Goal: Information Seeking & Learning: Learn about a topic

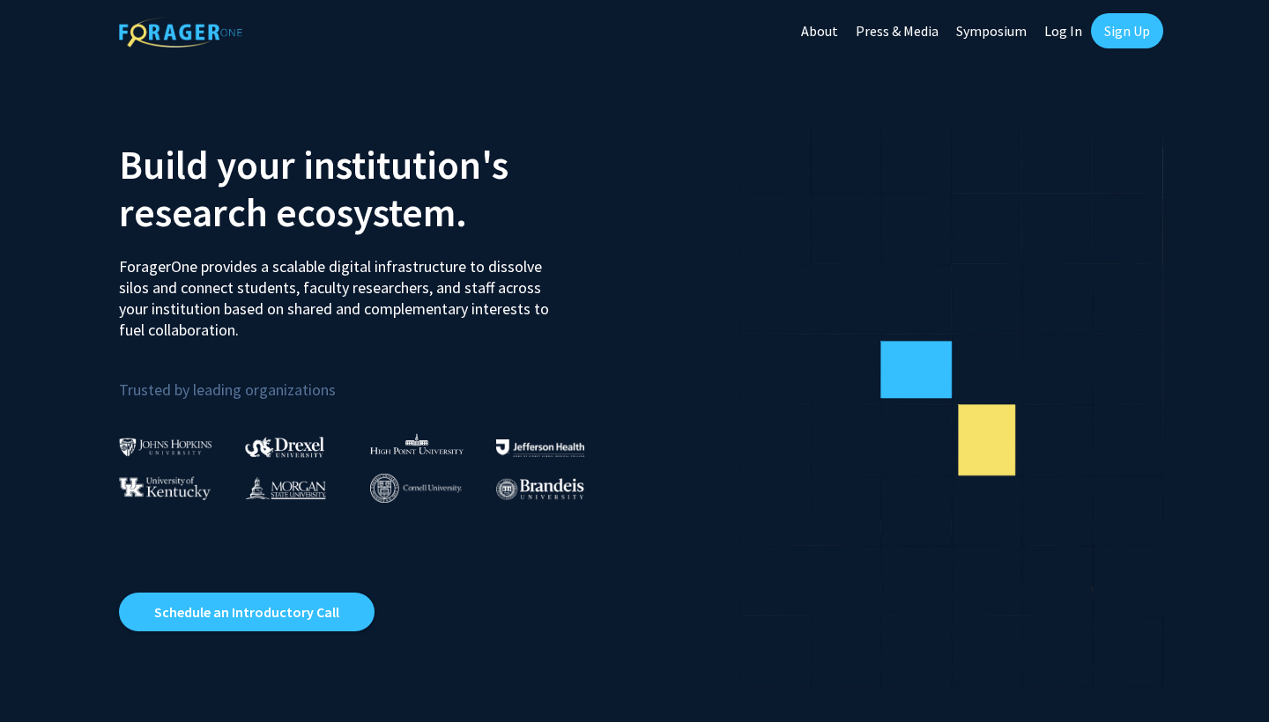
click at [1124, 28] on link "Sign Up" at bounding box center [1127, 30] width 72 height 35
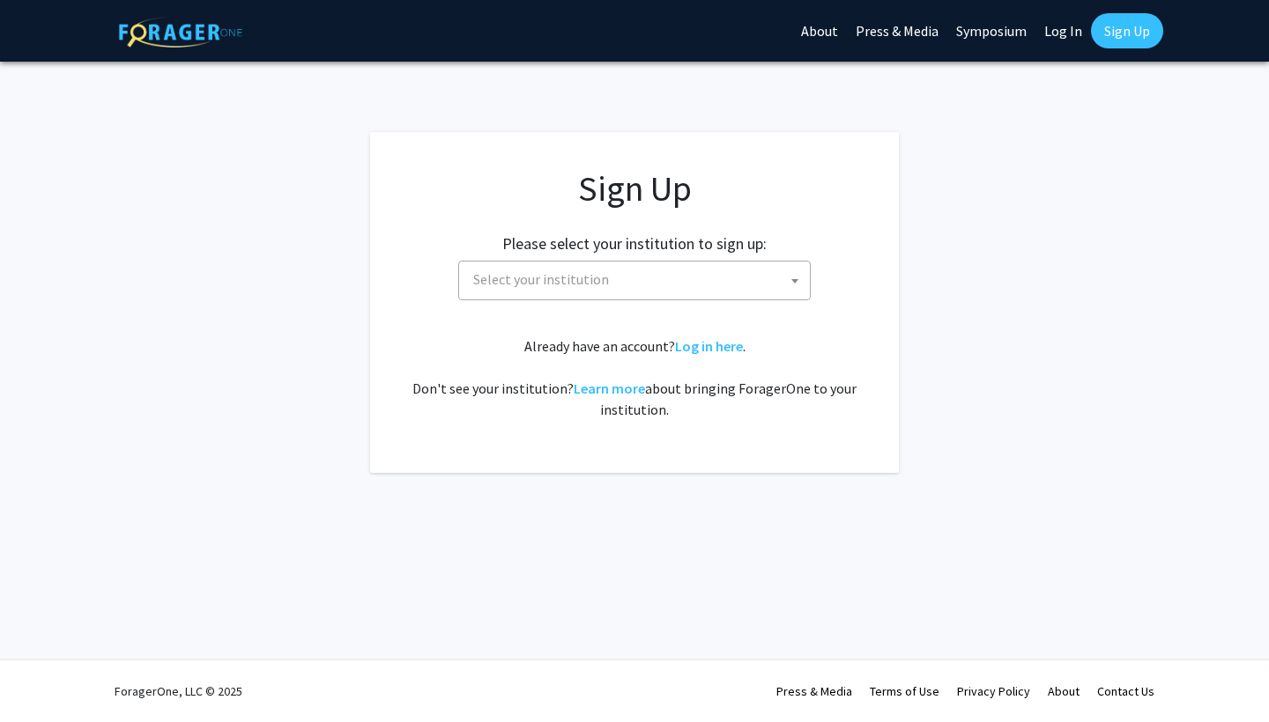
click at [612, 295] on span "Select your institution" at bounding box center [638, 280] width 344 height 36
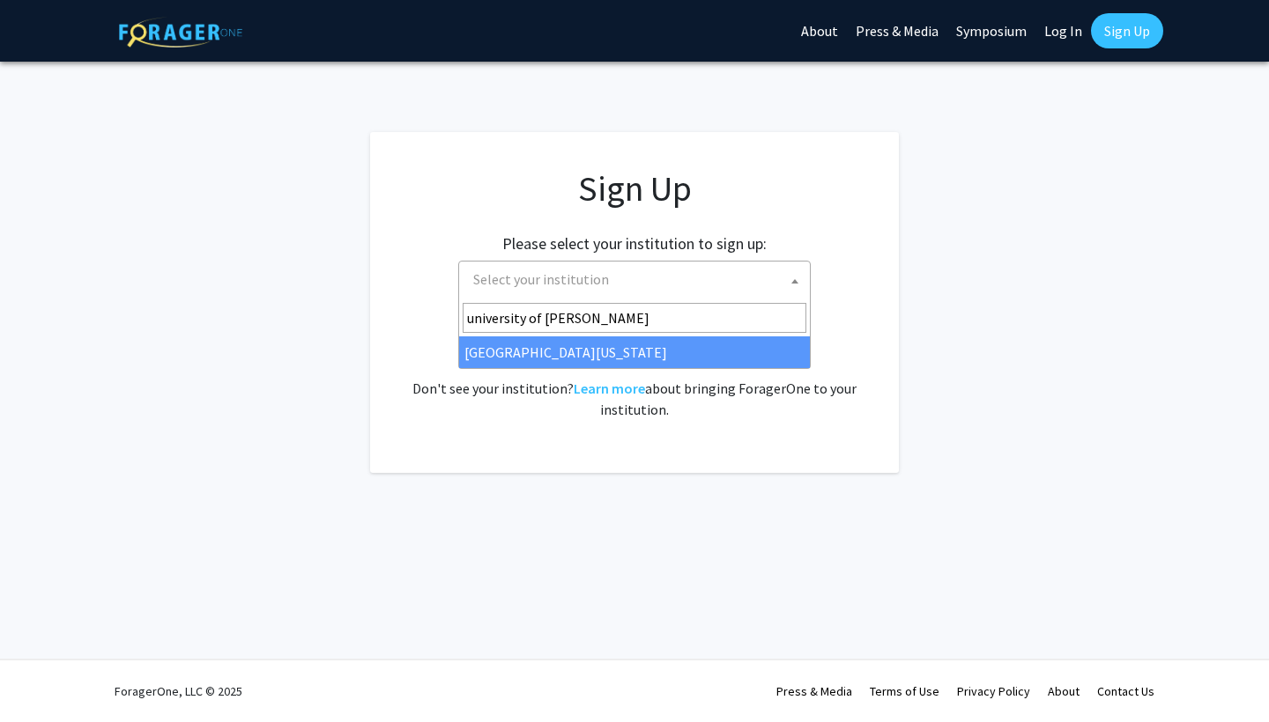
type input "university of [PERSON_NAME]"
select select "13"
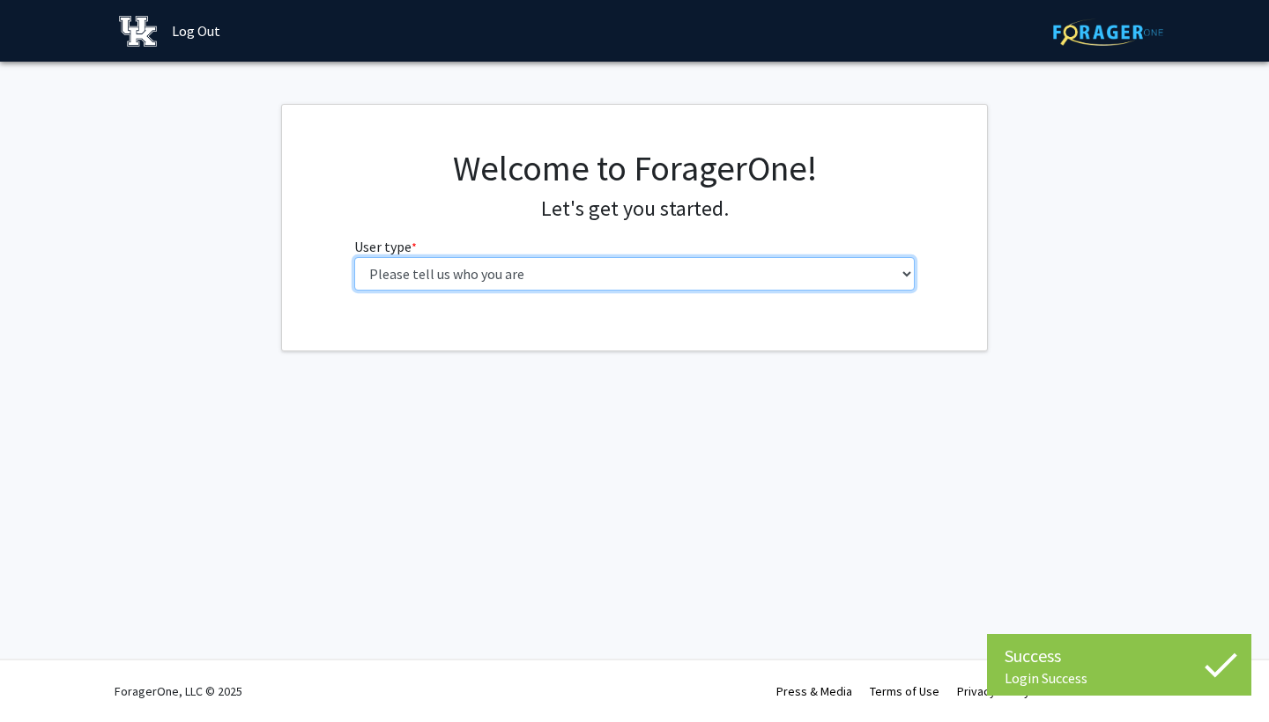
select select "1: undergrad"
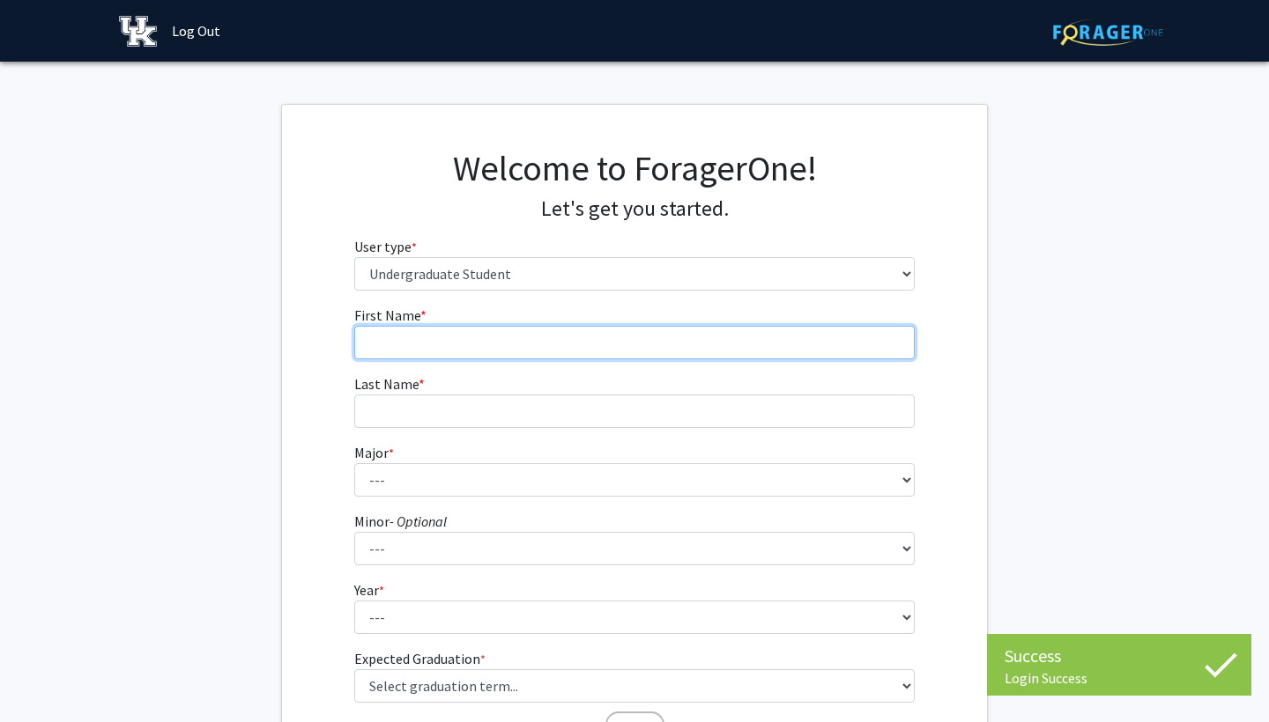
click at [583, 338] on input "First Name * required" at bounding box center [634, 342] width 561 height 33
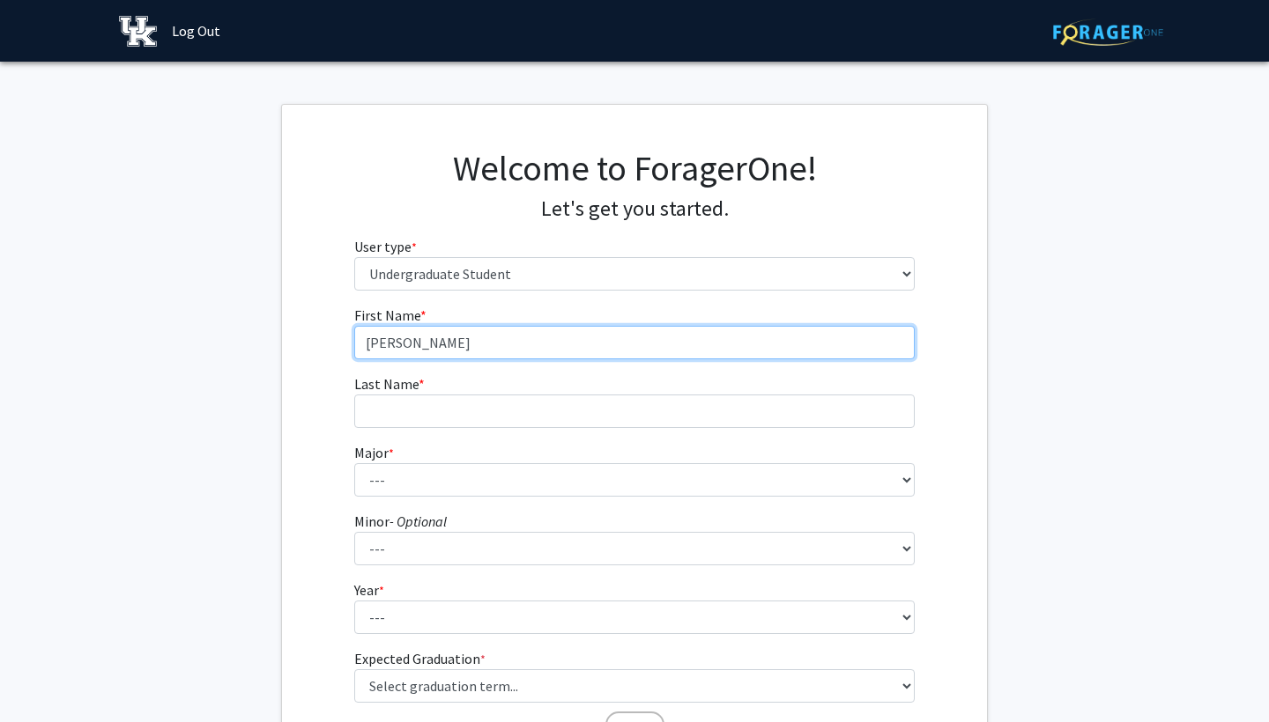
type input "[PERSON_NAME]"
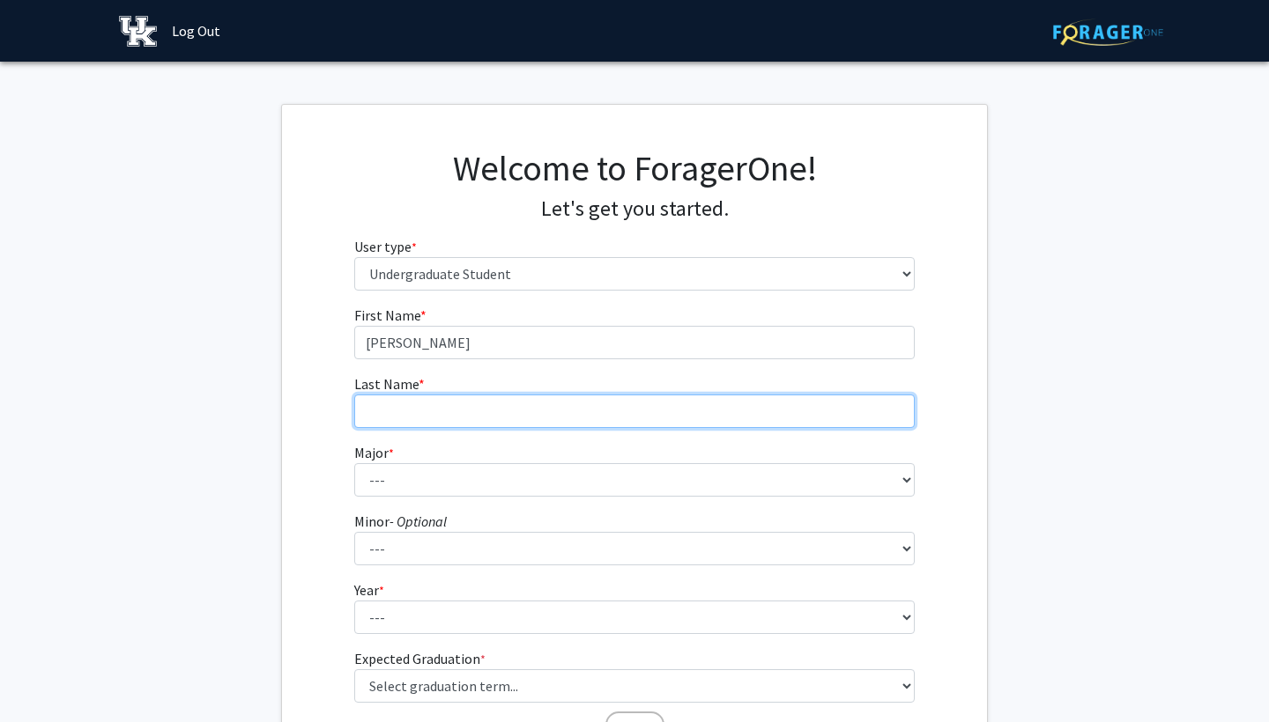
click at [488, 396] on input "Last Name * required" at bounding box center [634, 411] width 561 height 33
type input "t"
type input "[PERSON_NAME]"
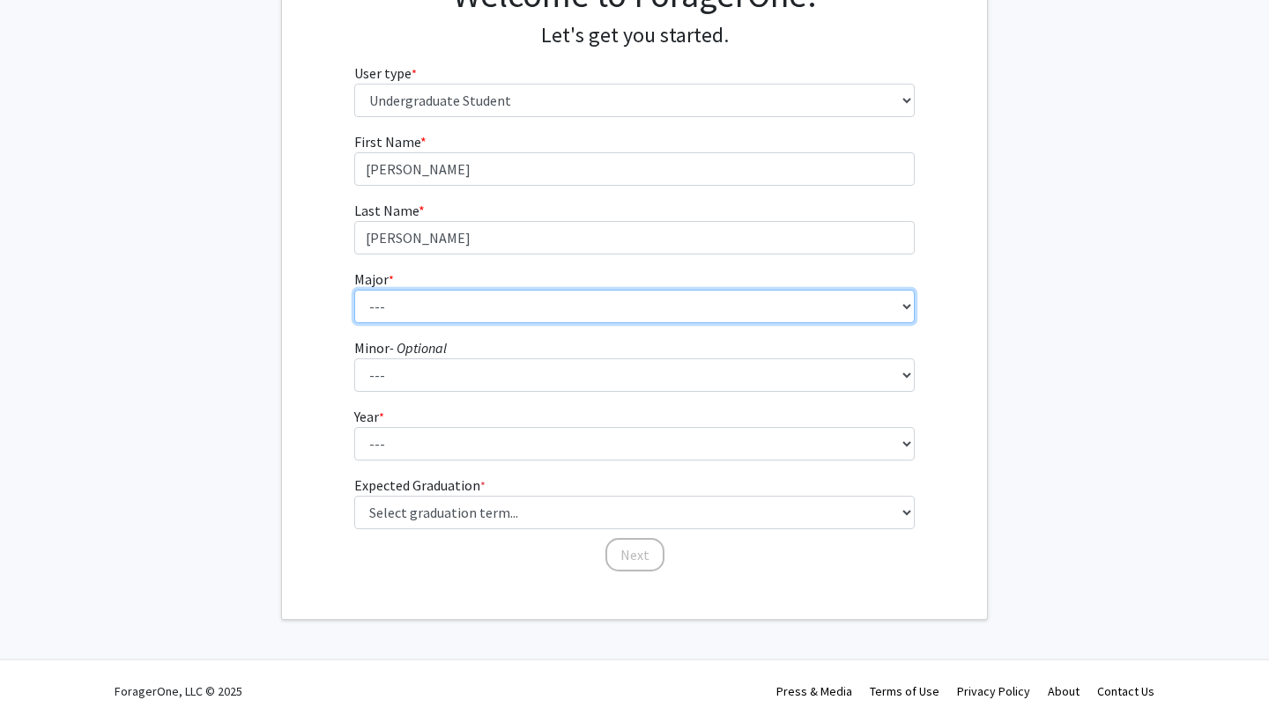
scroll to position [173, 0]
select select "101: 938"
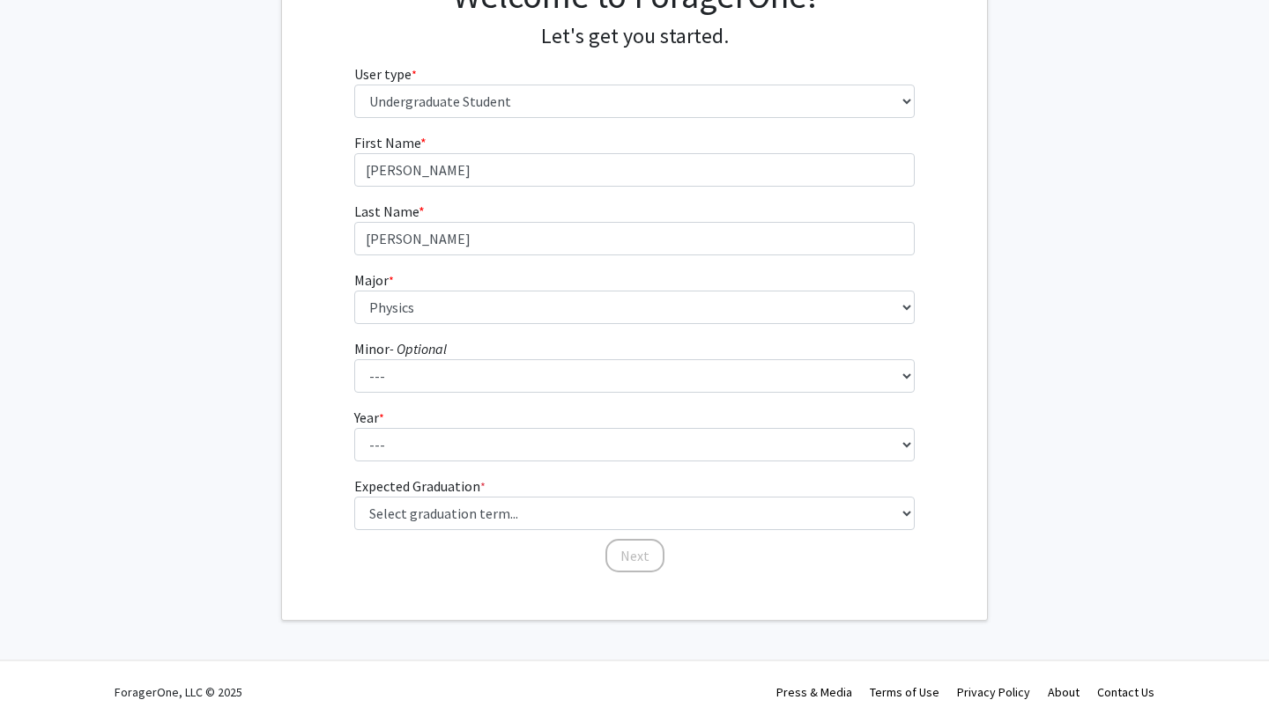
click at [328, 373] on div "First Name * required [PERSON_NAME] Last Name * required [PERSON_NAME] * requir…" at bounding box center [634, 353] width 705 height 442
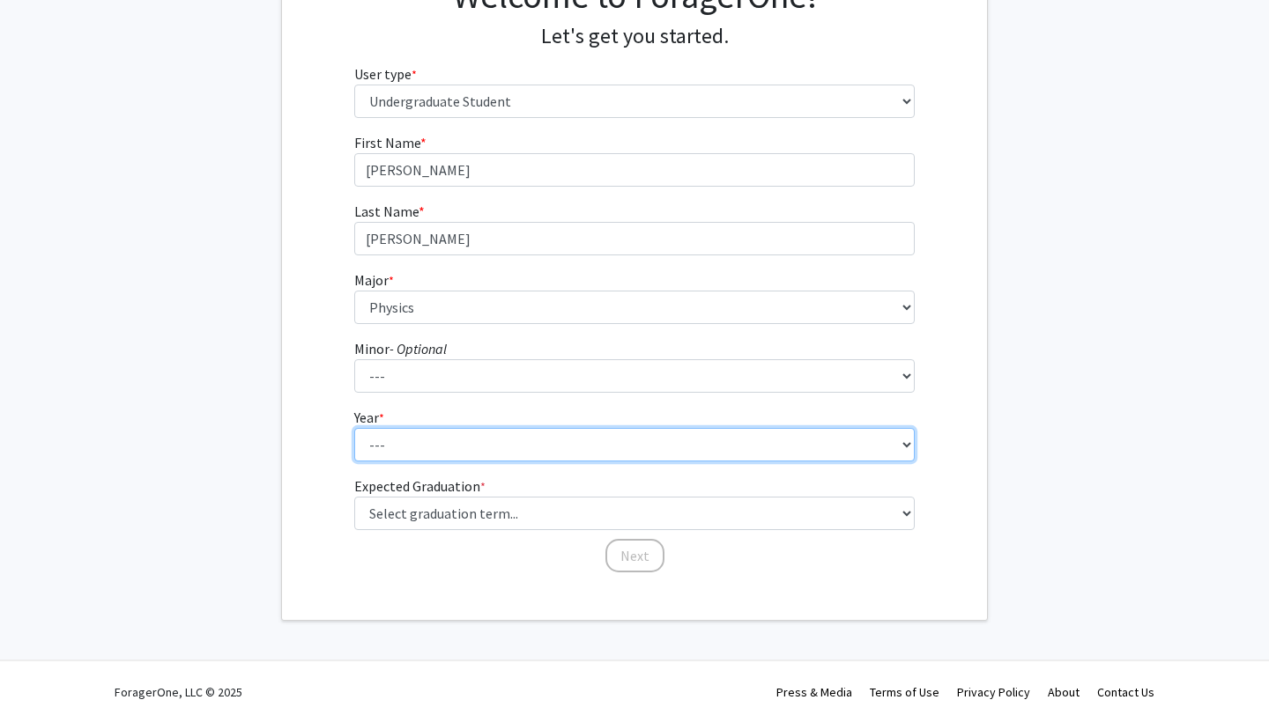
select select "1: first-year"
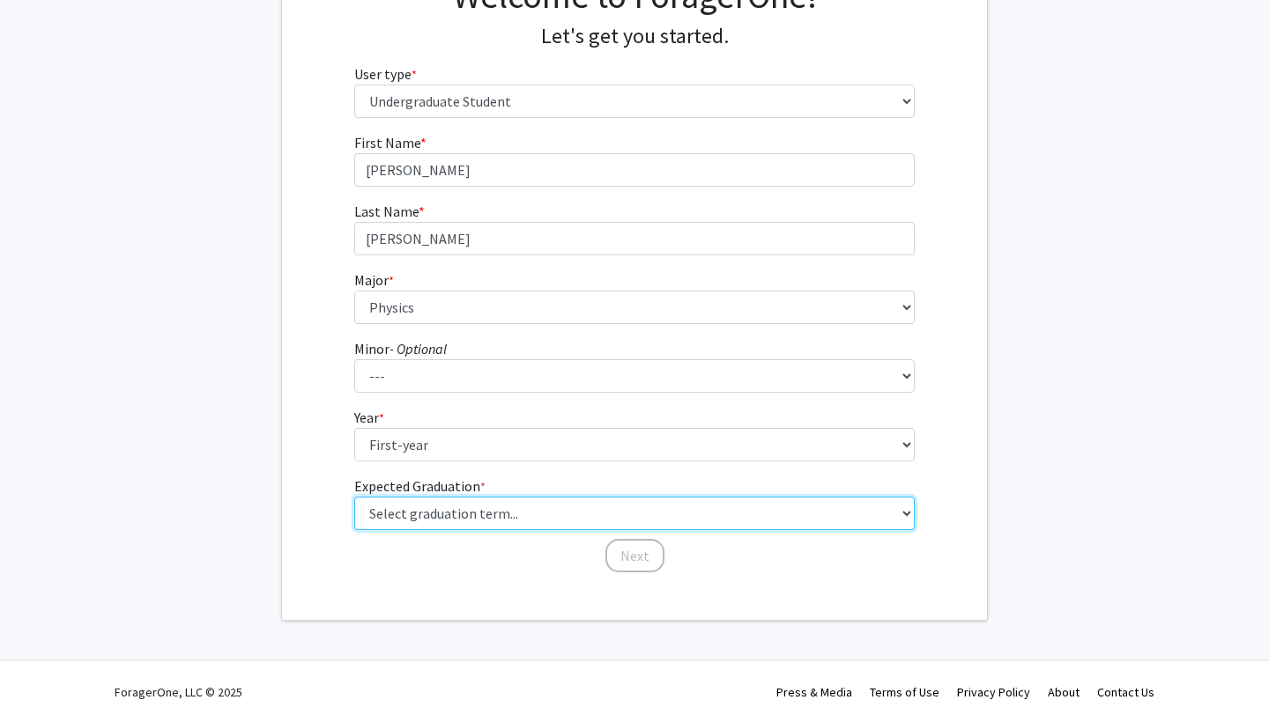
select select "17: spring_2029"
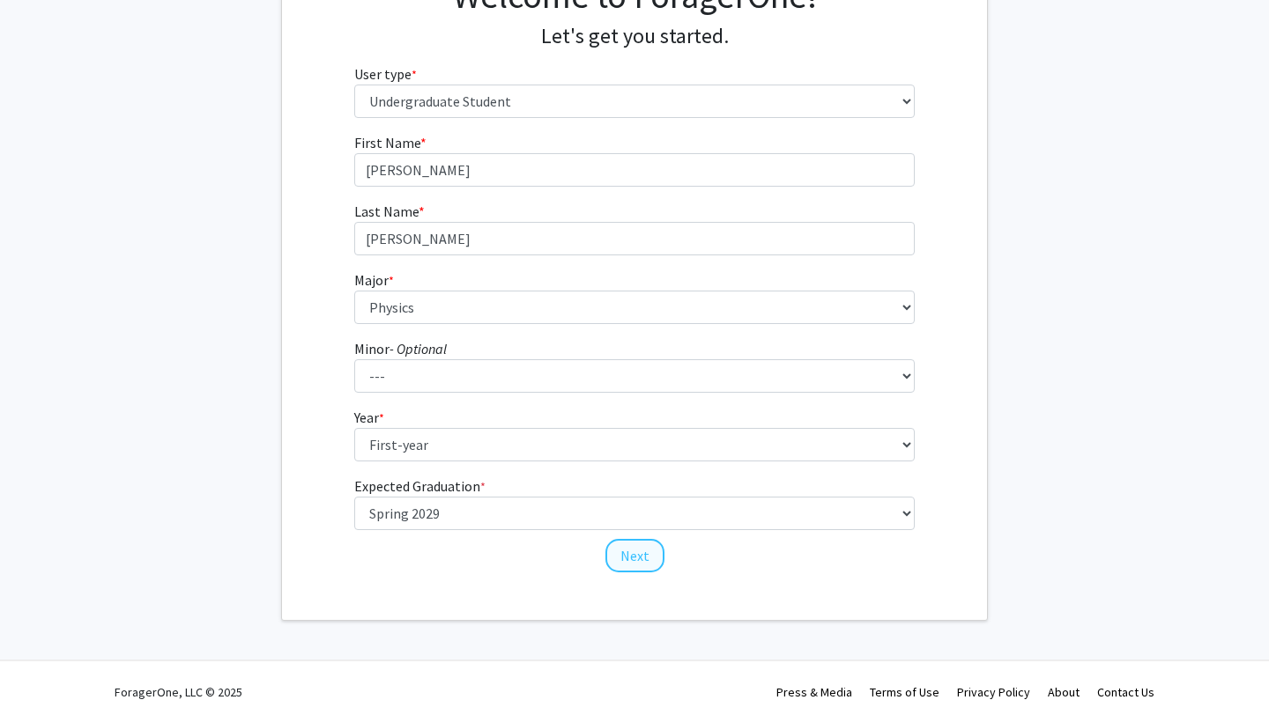
click at [655, 568] on button "Next" at bounding box center [634, 555] width 59 height 33
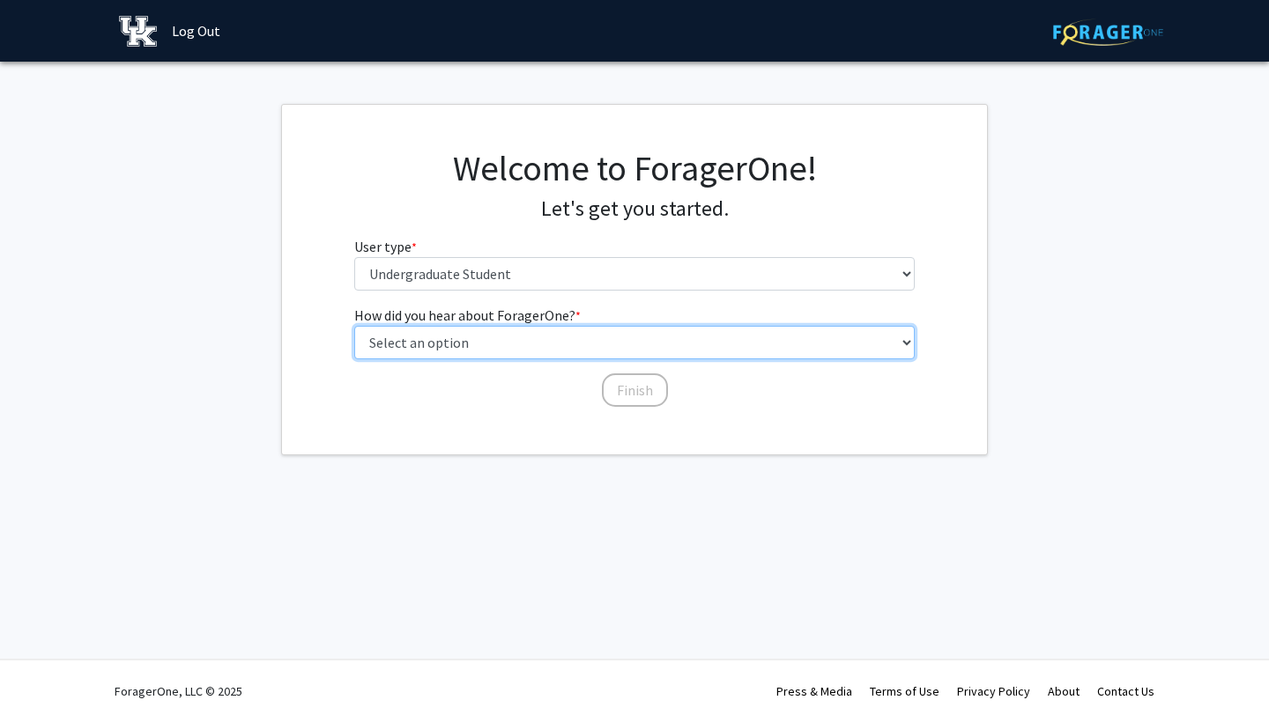
select select "1: peer_recommendation"
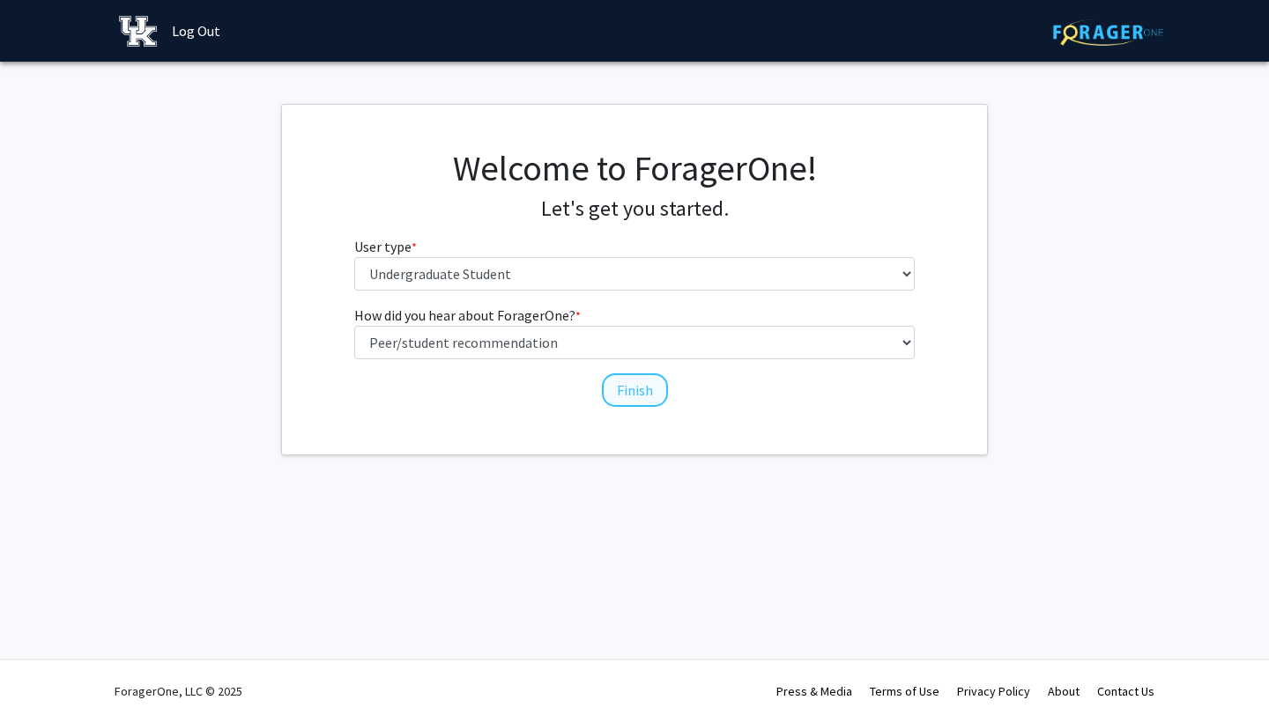
click at [639, 393] on button "Finish" at bounding box center [635, 390] width 66 height 33
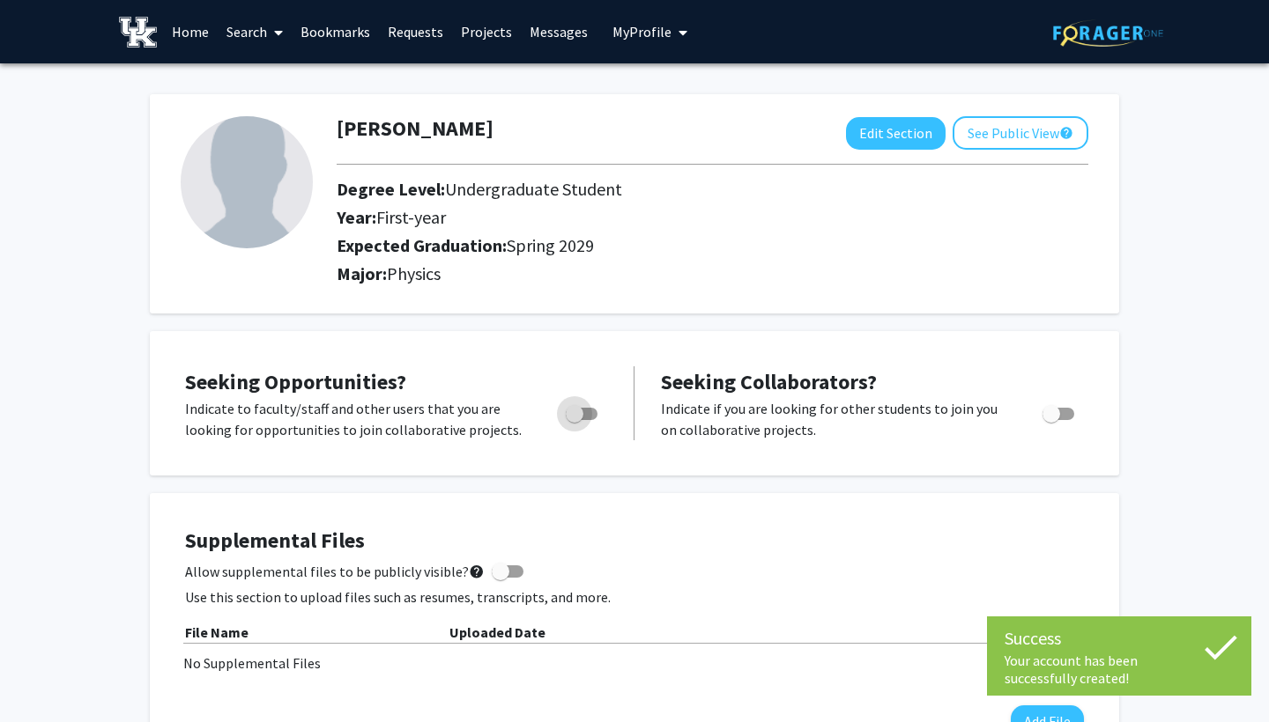
click at [577, 419] on span "Toggle" at bounding box center [575, 414] width 18 height 18
click at [574, 420] on input "Are you actively seeking opportunities?" at bounding box center [573, 420] width 1 height 1
checkbox input "true"
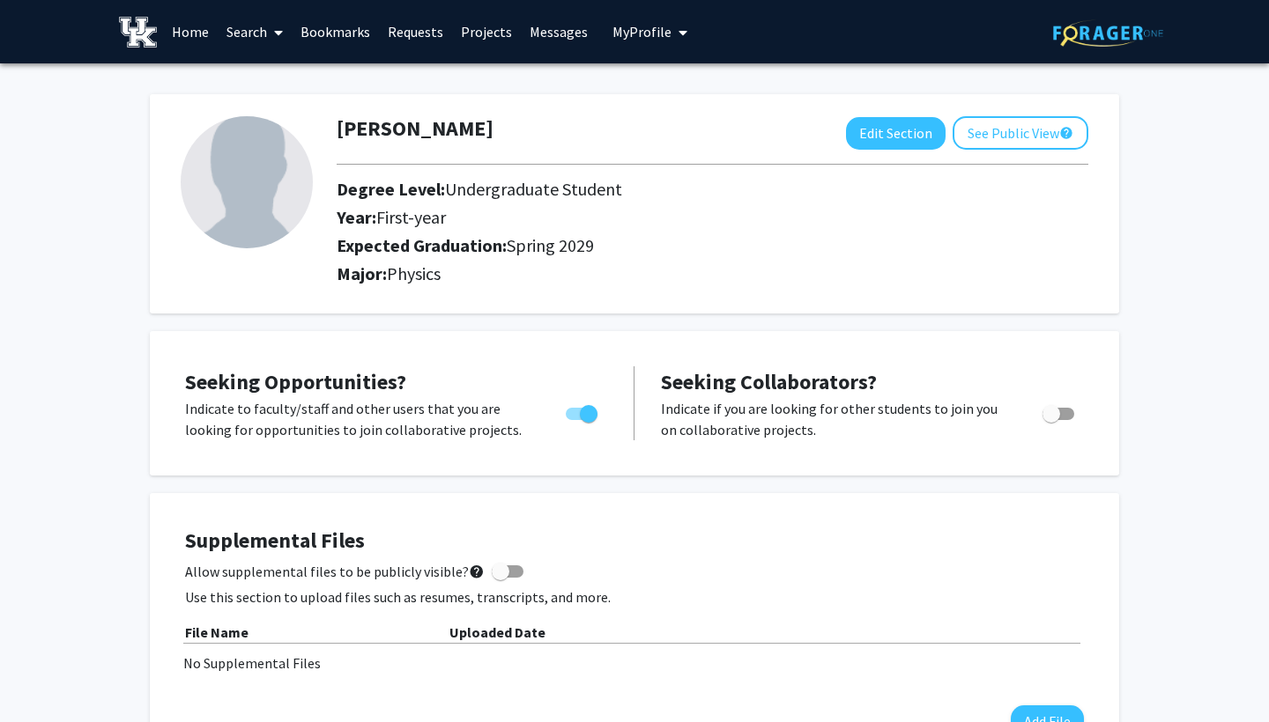
click at [269, 33] on span at bounding box center [275, 33] width 16 height 62
click at [276, 74] on span "Faculty/Staff" at bounding box center [282, 80] width 129 height 35
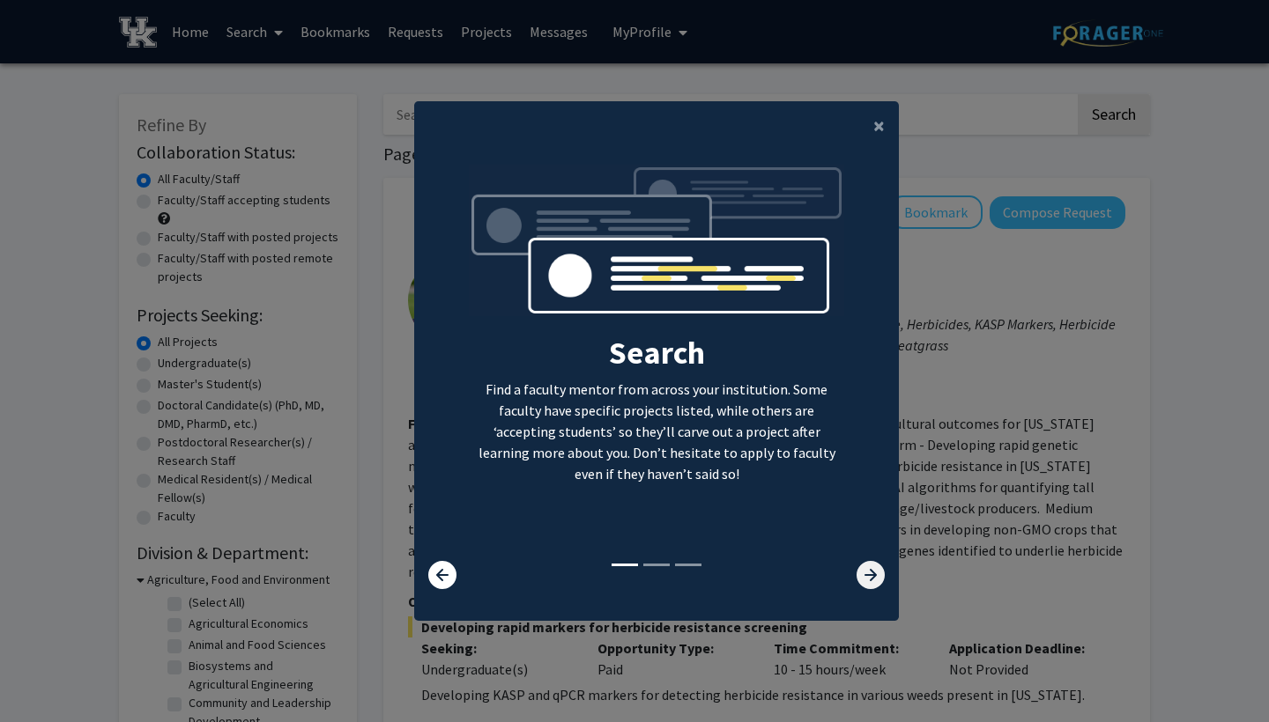
click at [869, 584] on icon at bounding box center [870, 575] width 28 height 28
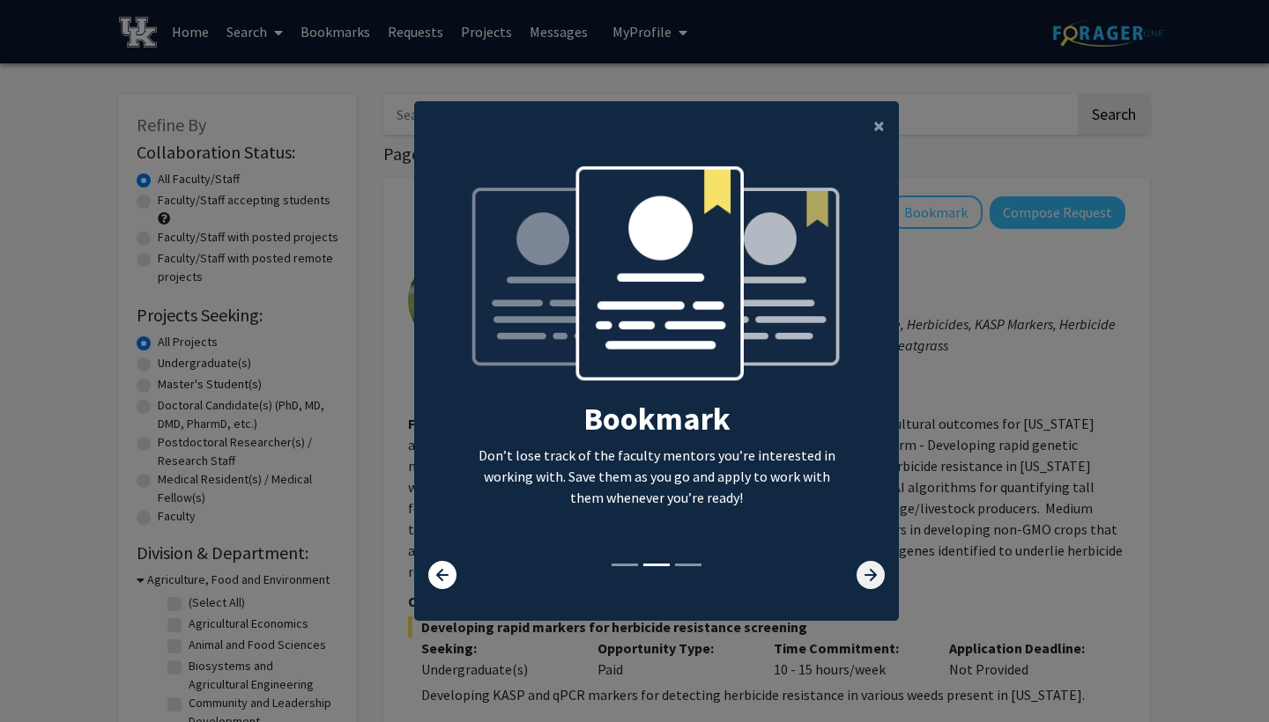
click at [869, 583] on icon at bounding box center [870, 575] width 28 height 28
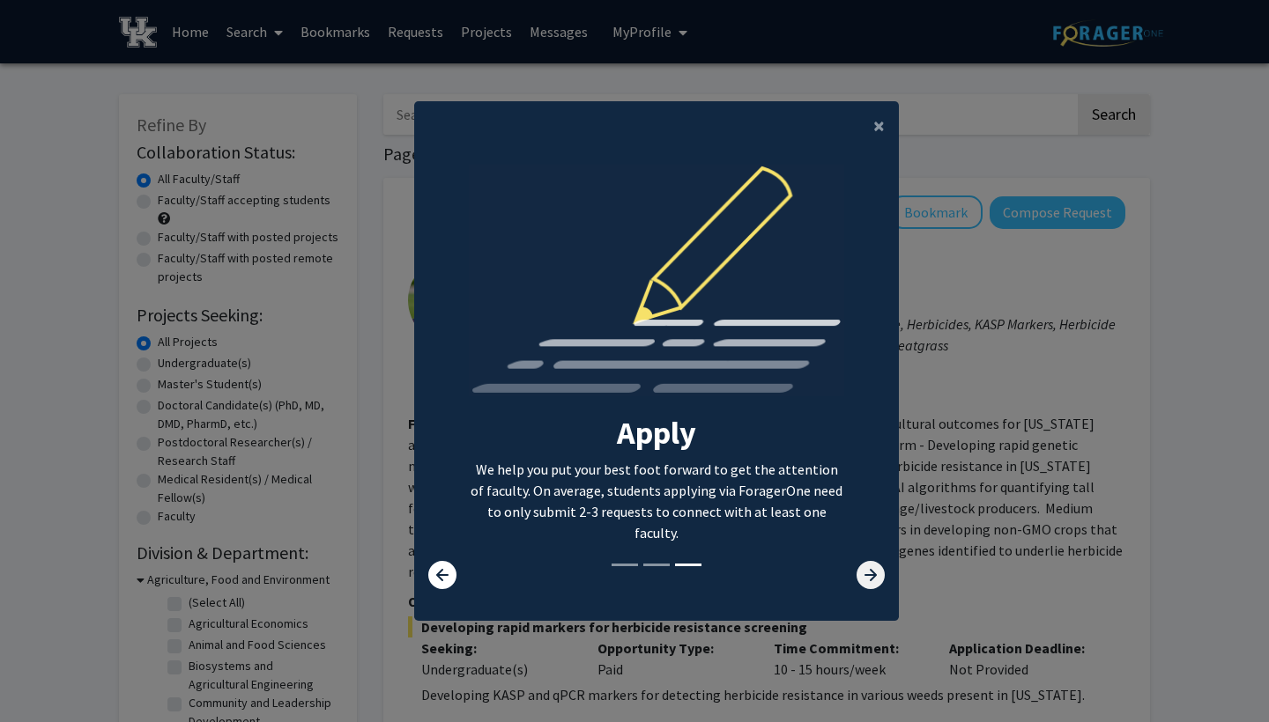
click at [869, 581] on icon at bounding box center [870, 575] width 28 height 28
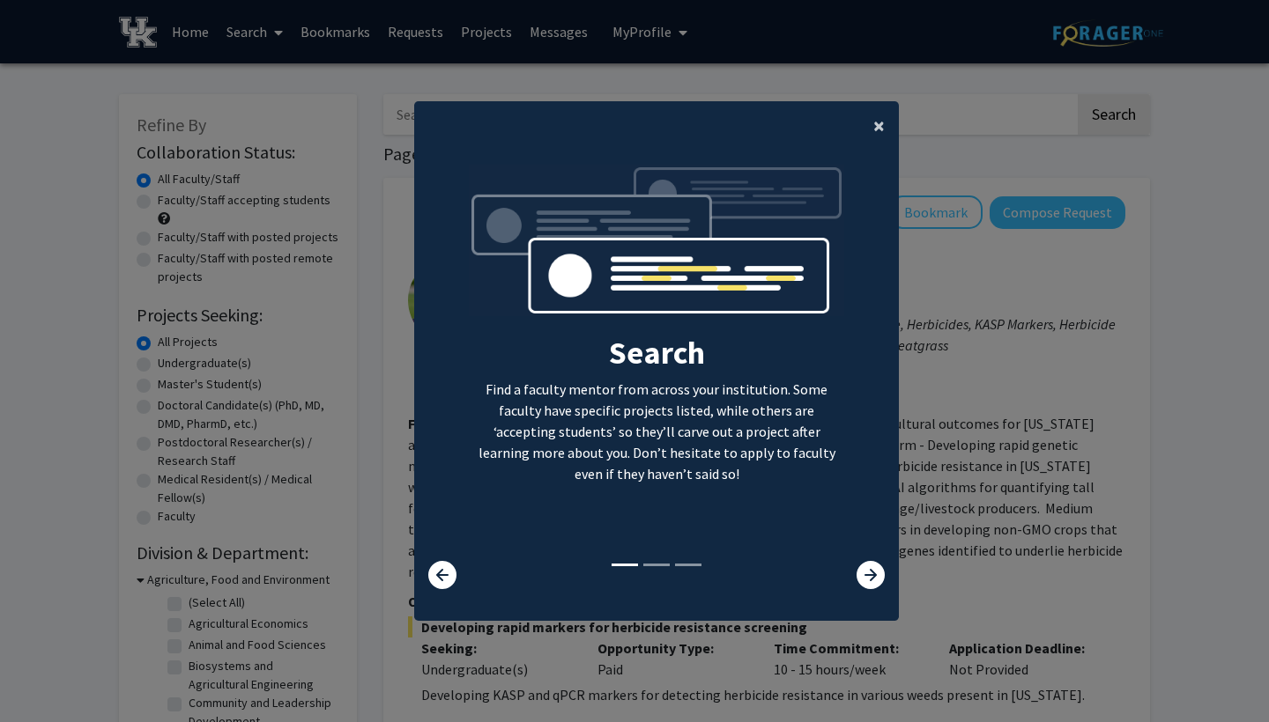
click at [870, 122] on button "×" at bounding box center [879, 125] width 40 height 49
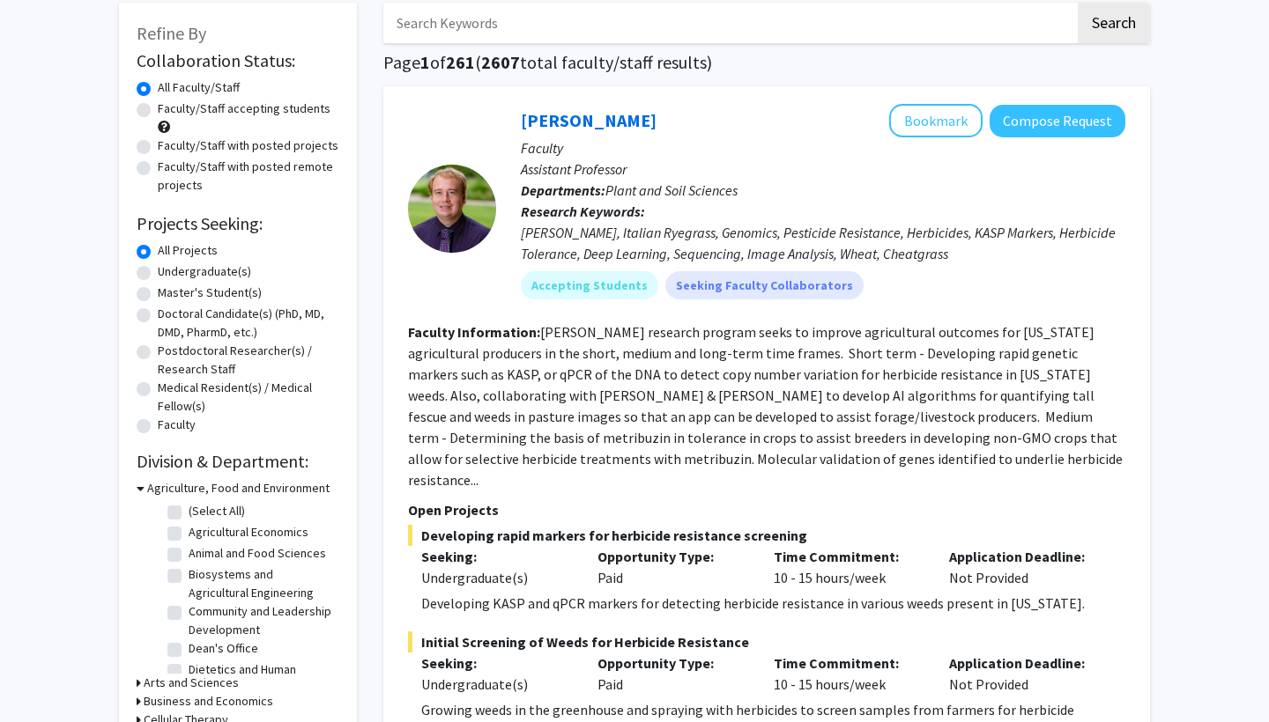
scroll to position [5, 0]
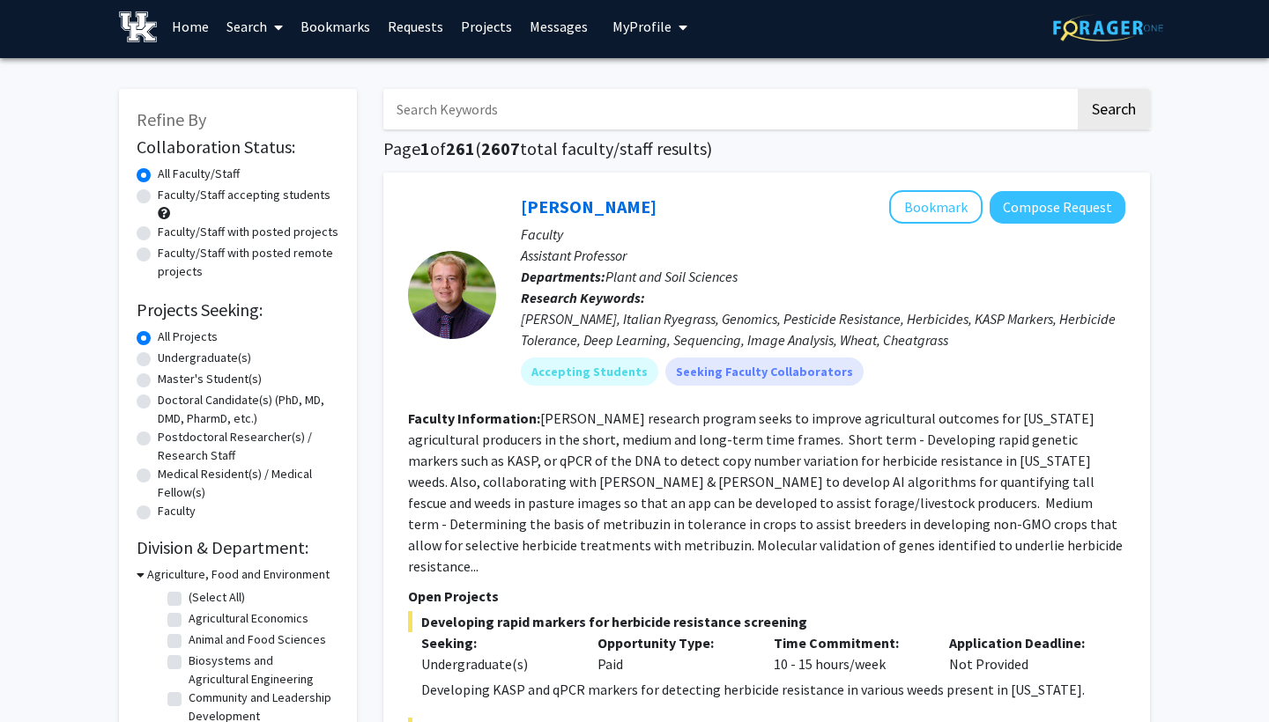
click at [158, 360] on label "Undergraduate(s)" at bounding box center [204, 358] width 93 height 18
click at [158, 360] on input "Undergraduate(s)" at bounding box center [163, 354] width 11 height 11
radio input "true"
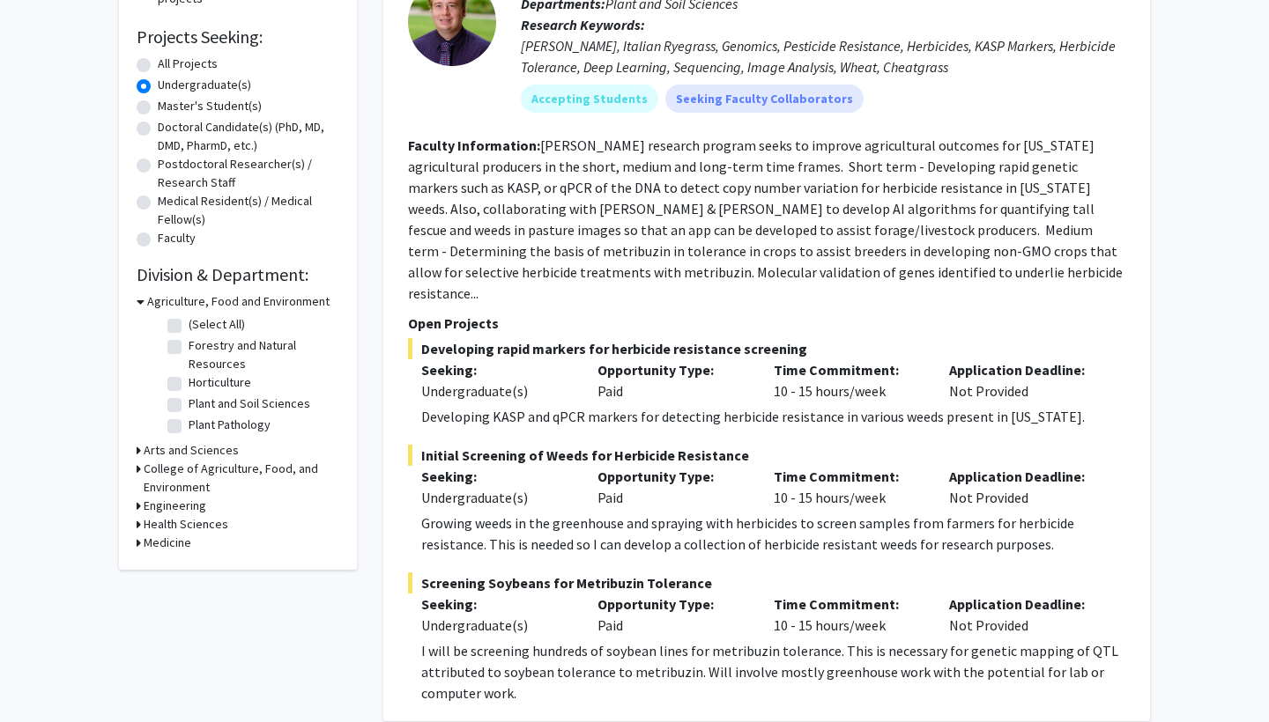
scroll to position [306, 0]
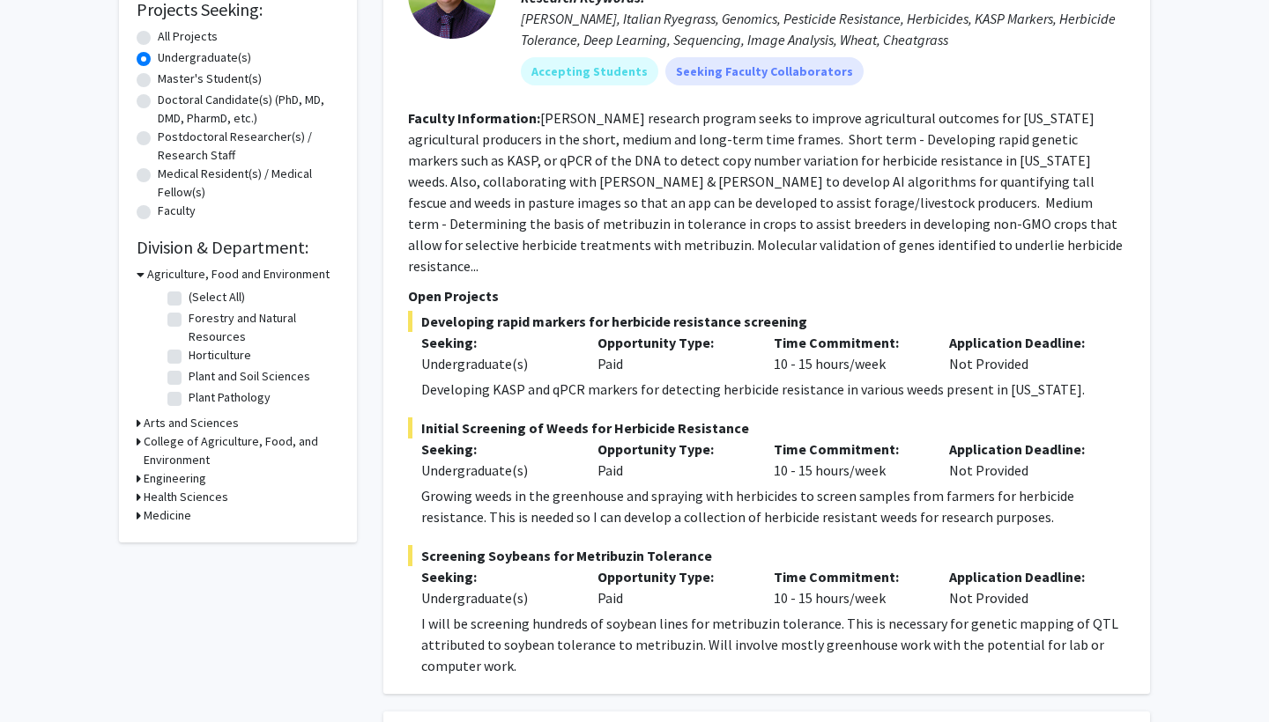
click at [140, 425] on icon at bounding box center [139, 423] width 4 height 18
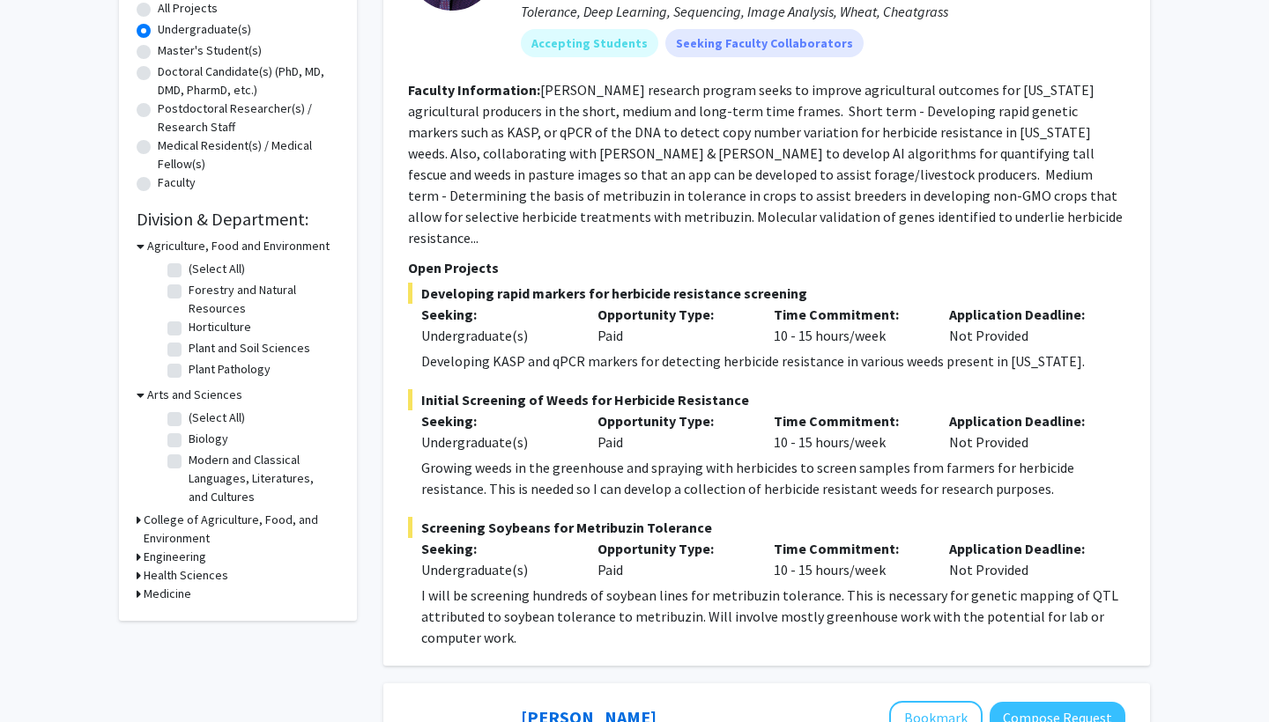
scroll to position [336, 0]
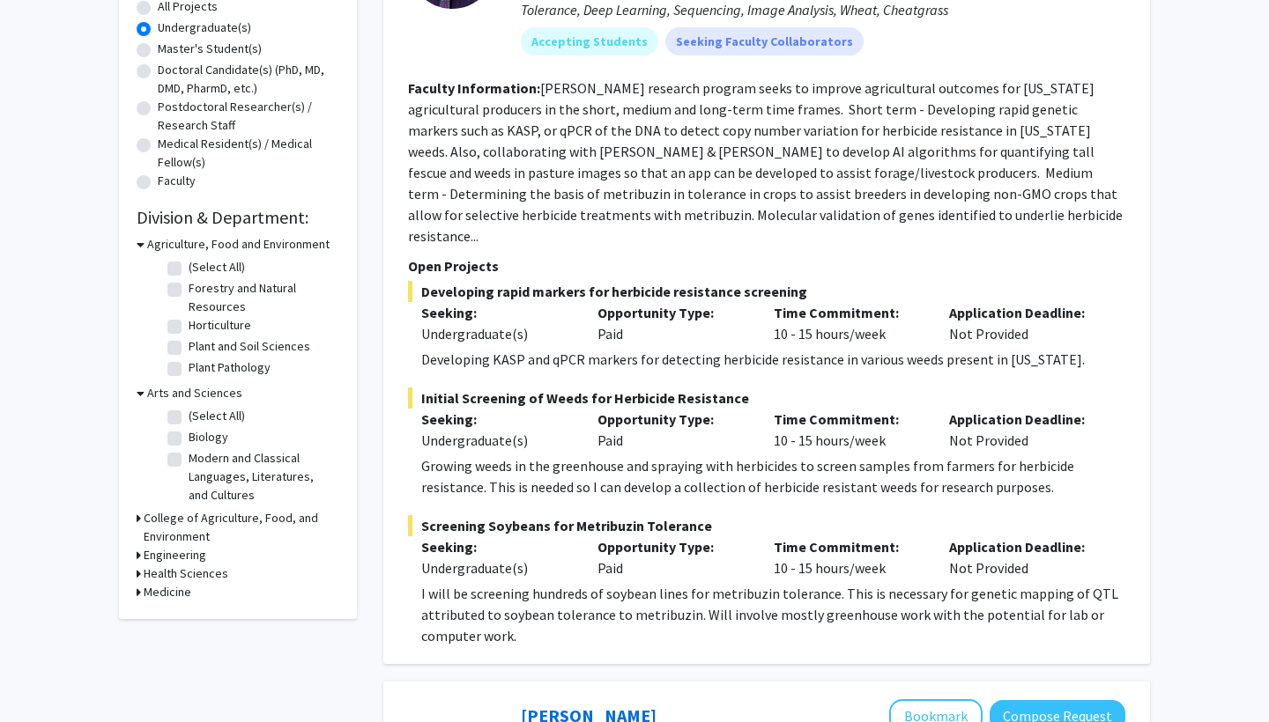
click at [141, 245] on icon at bounding box center [141, 244] width 8 height 18
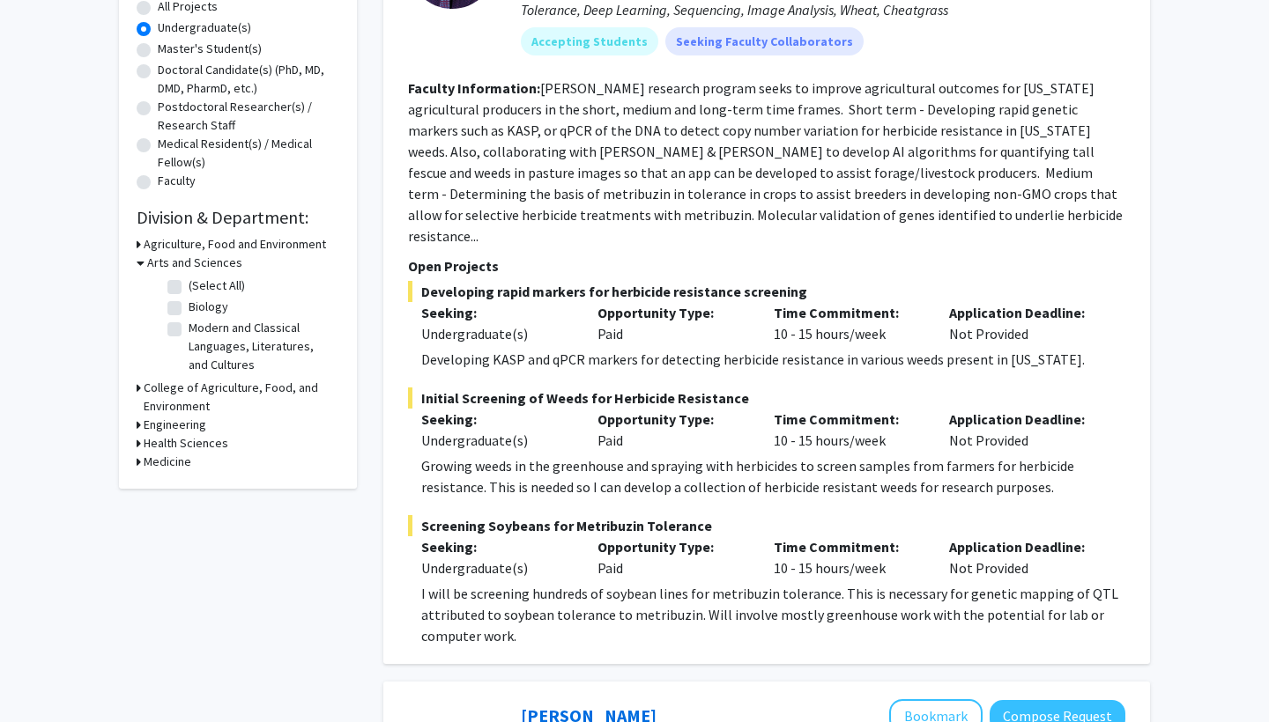
click at [178, 390] on h3 "College of Agriculture, Food, and Environment" at bounding box center [242, 397] width 196 height 37
click at [178, 389] on h3 "College of Agriculture, Food, and Environment" at bounding box center [243, 397] width 192 height 37
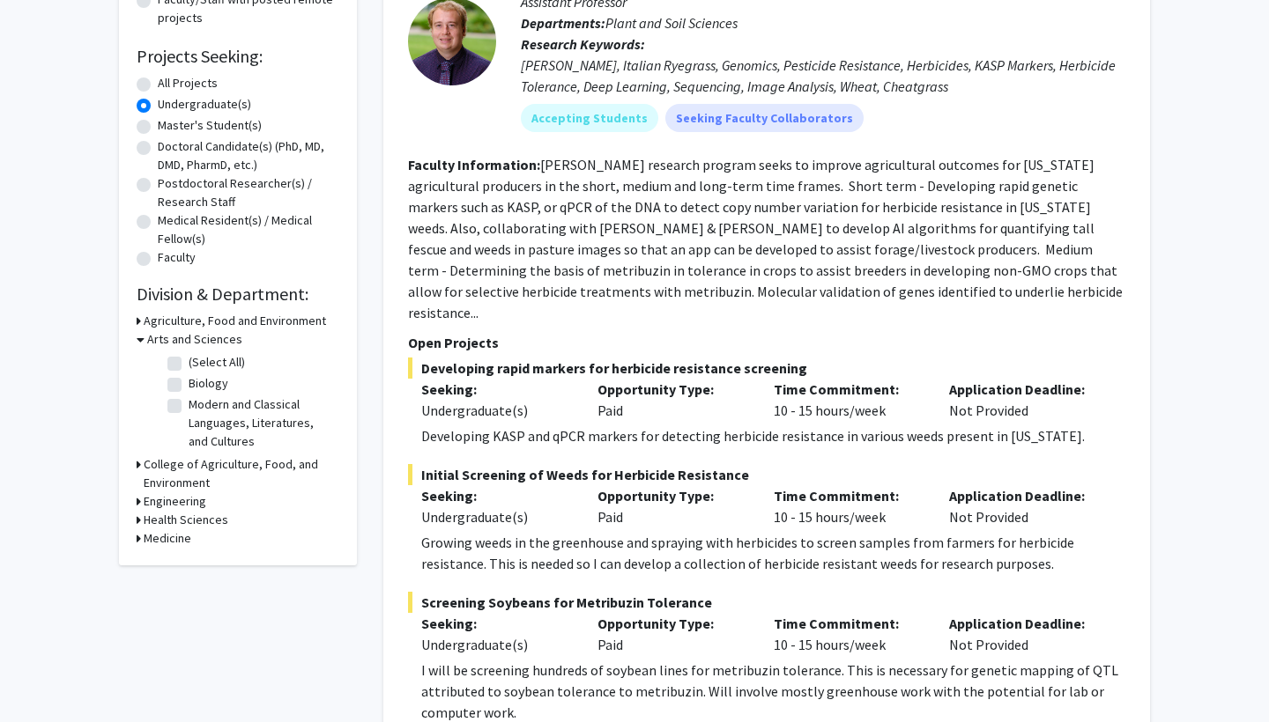
scroll to position [258, 0]
click at [158, 86] on label "All Projects" at bounding box center [188, 84] width 60 height 18
click at [158, 86] on input "All Projects" at bounding box center [163, 80] width 11 height 11
radio input "true"
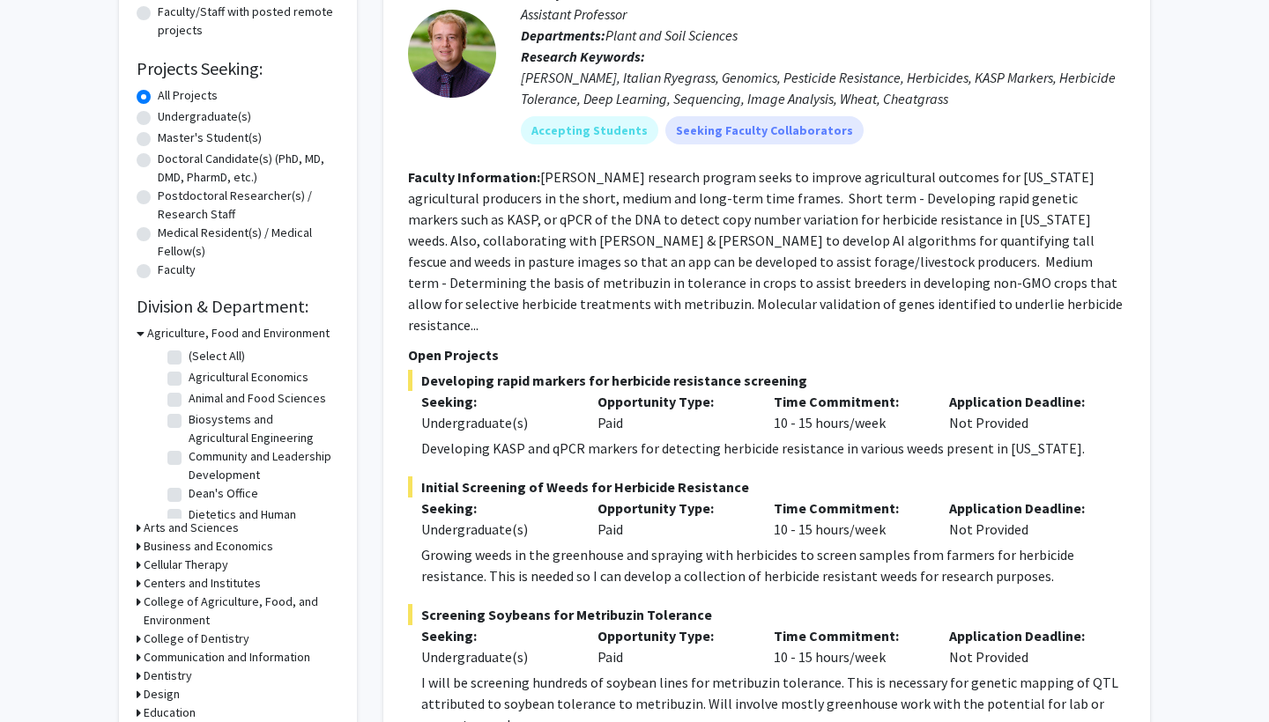
scroll to position [249, 0]
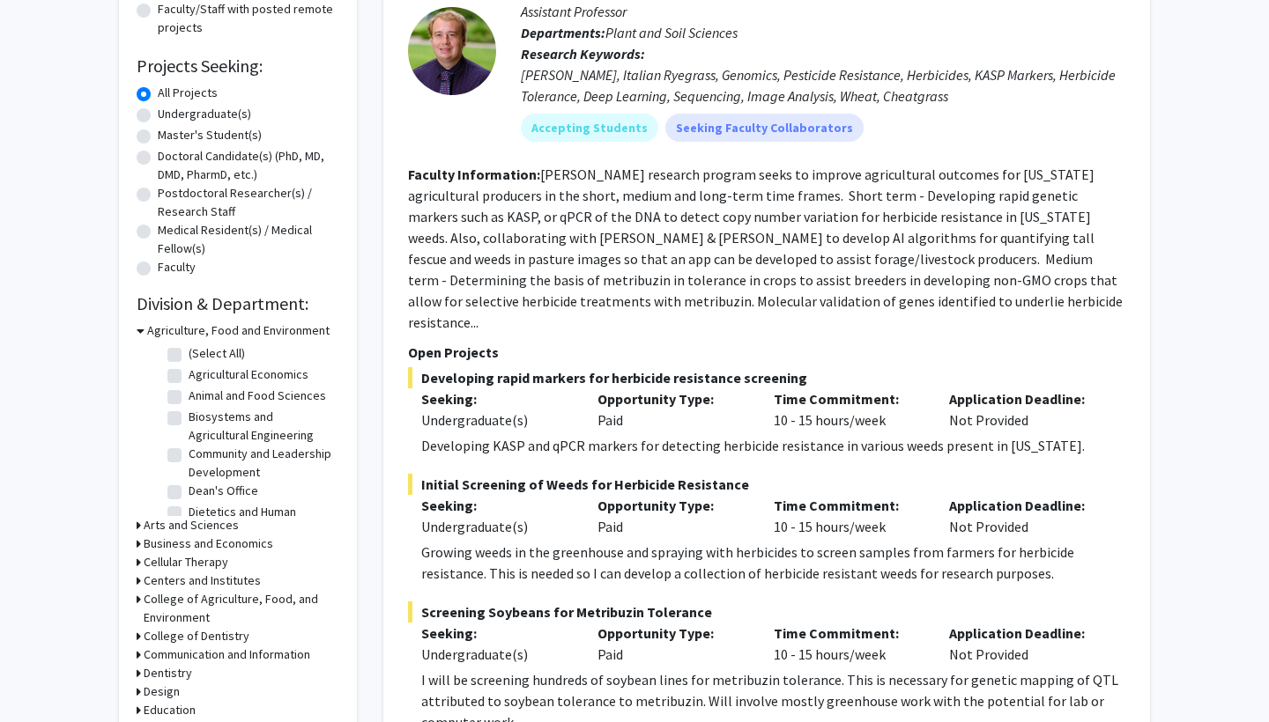
click at [141, 529] on div "Arts and Sciences" at bounding box center [238, 525] width 203 height 18
click at [137, 527] on icon at bounding box center [139, 525] width 4 height 18
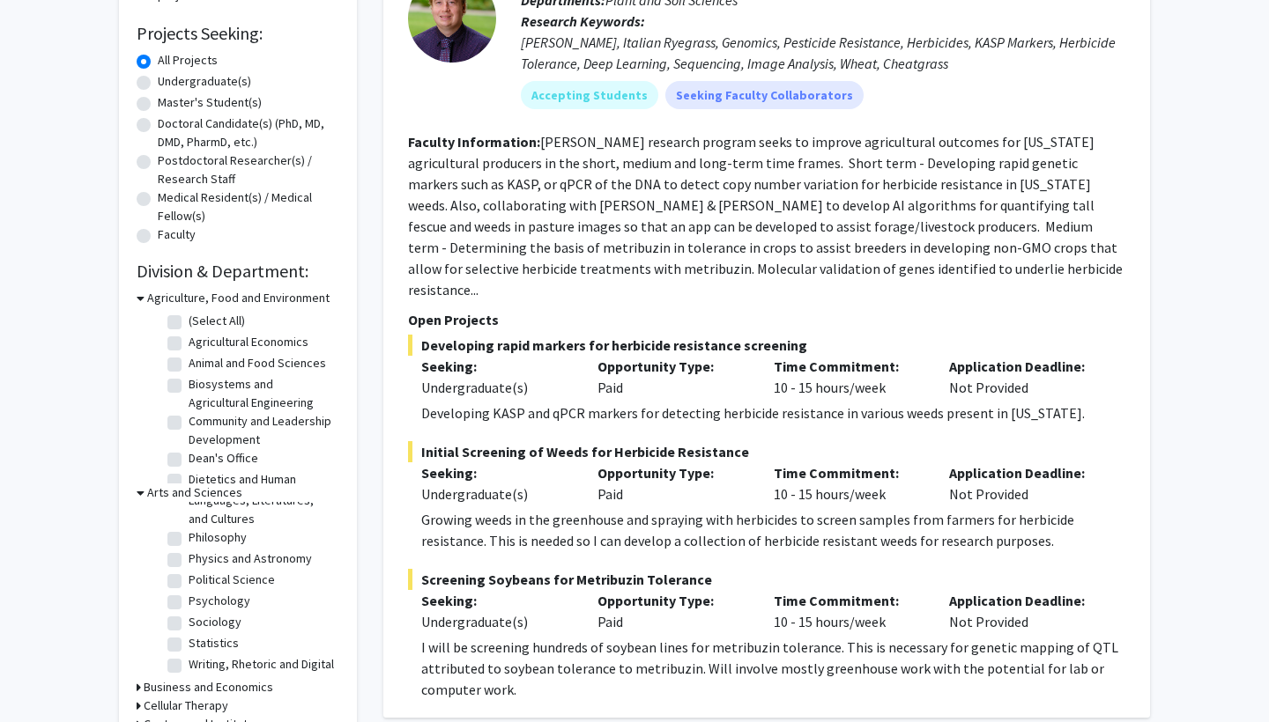
scroll to position [286, 0]
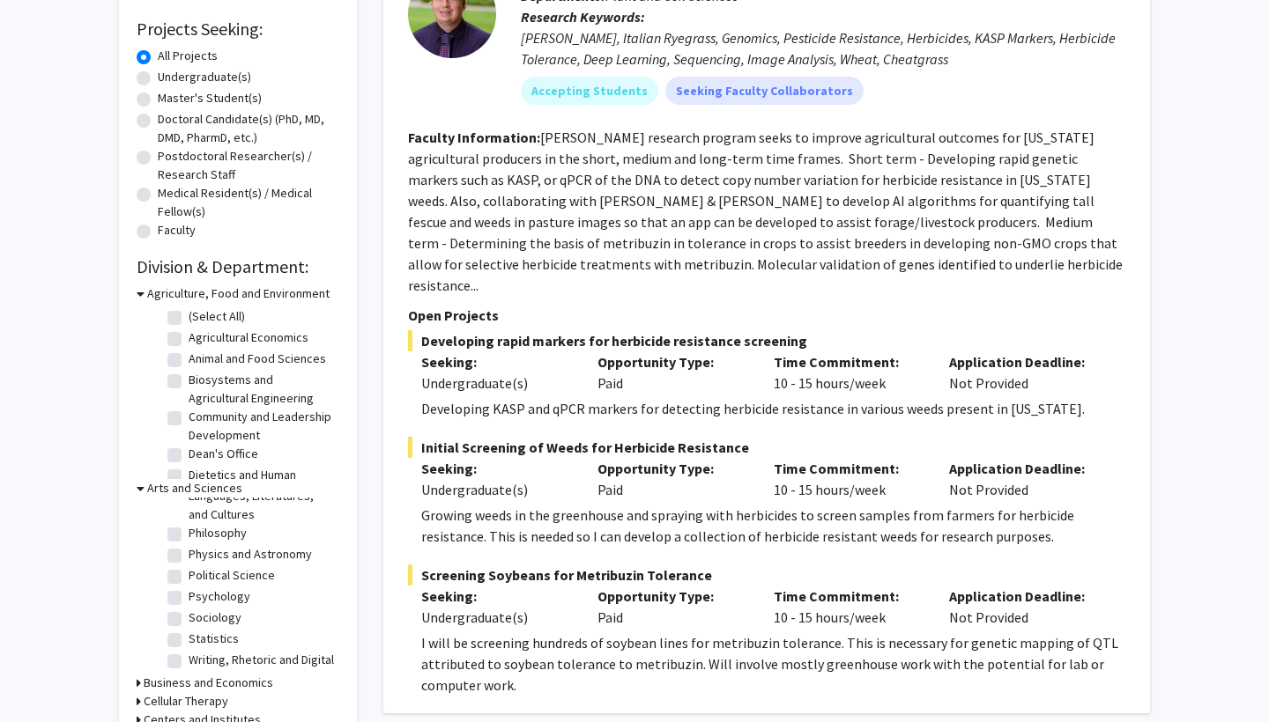
click at [189, 545] on label "Physics and Astronomy" at bounding box center [250, 554] width 123 height 18
click at [189, 545] on input "Physics and Astronomy" at bounding box center [194, 550] width 11 height 11
checkbox input "true"
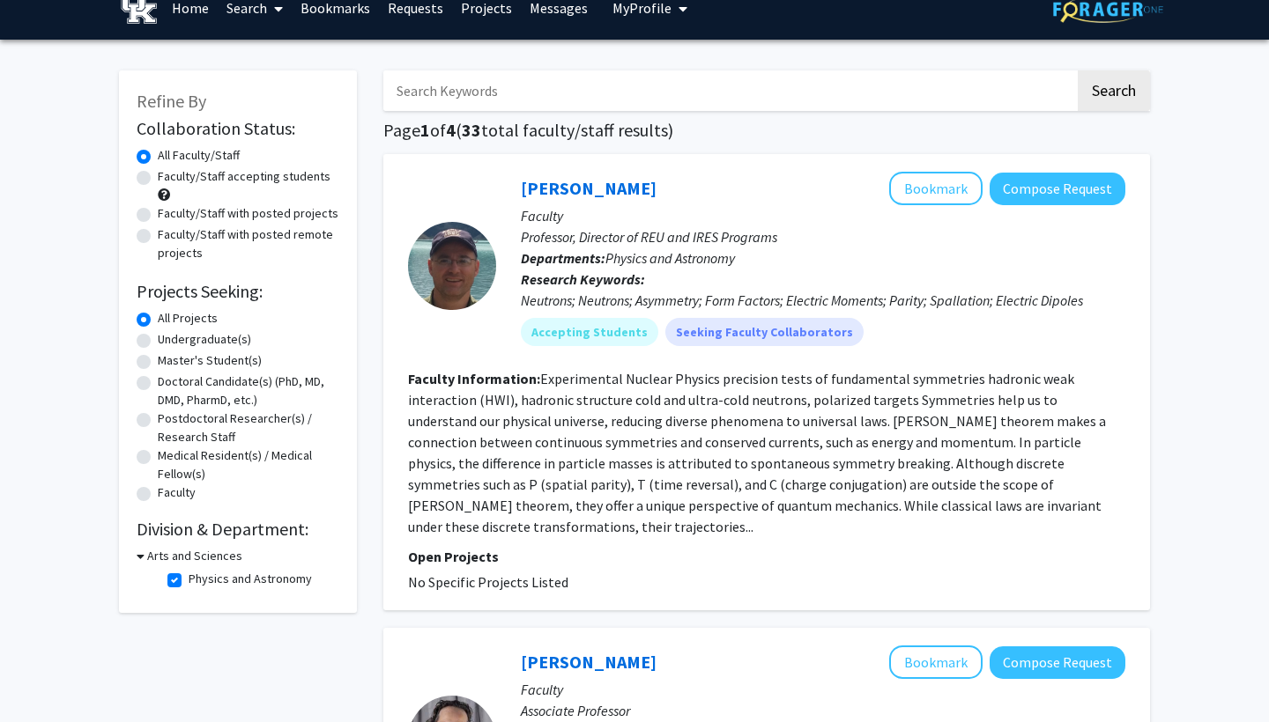
scroll to position [15, 0]
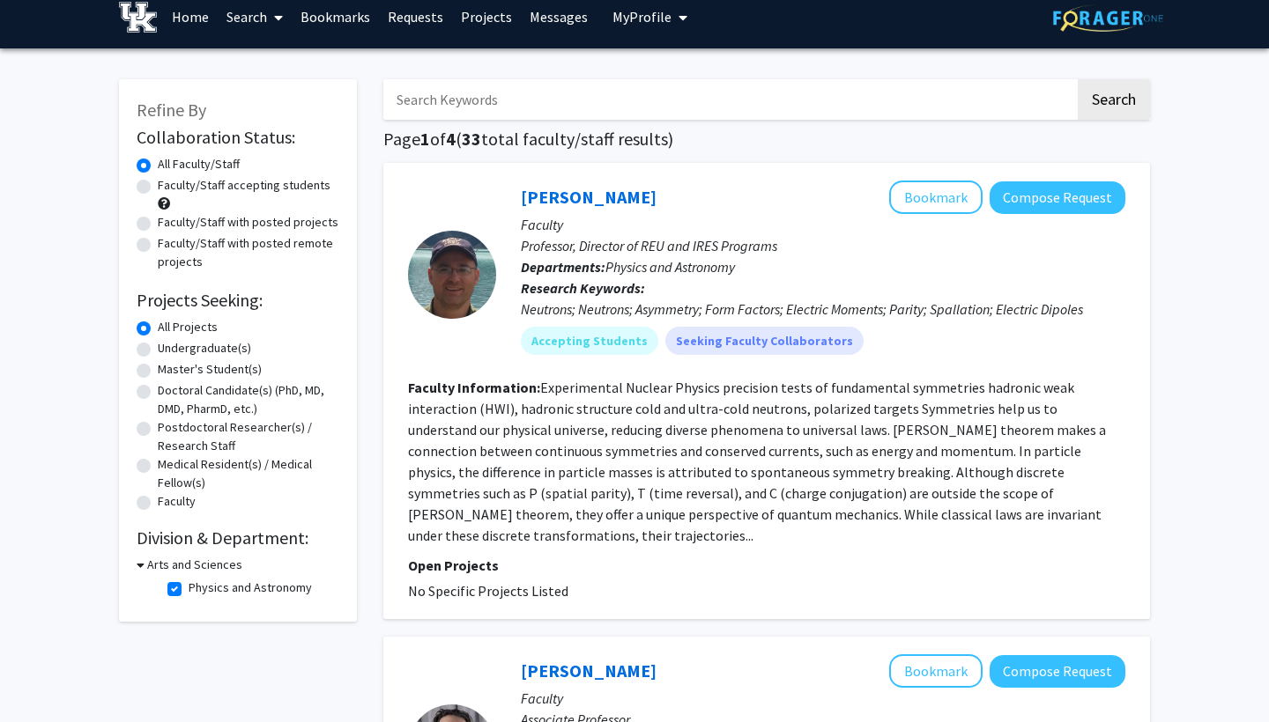
click at [158, 351] on label "Undergraduate(s)" at bounding box center [204, 348] width 93 height 18
click at [158, 351] on input "Undergraduate(s)" at bounding box center [163, 344] width 11 height 11
radio input "true"
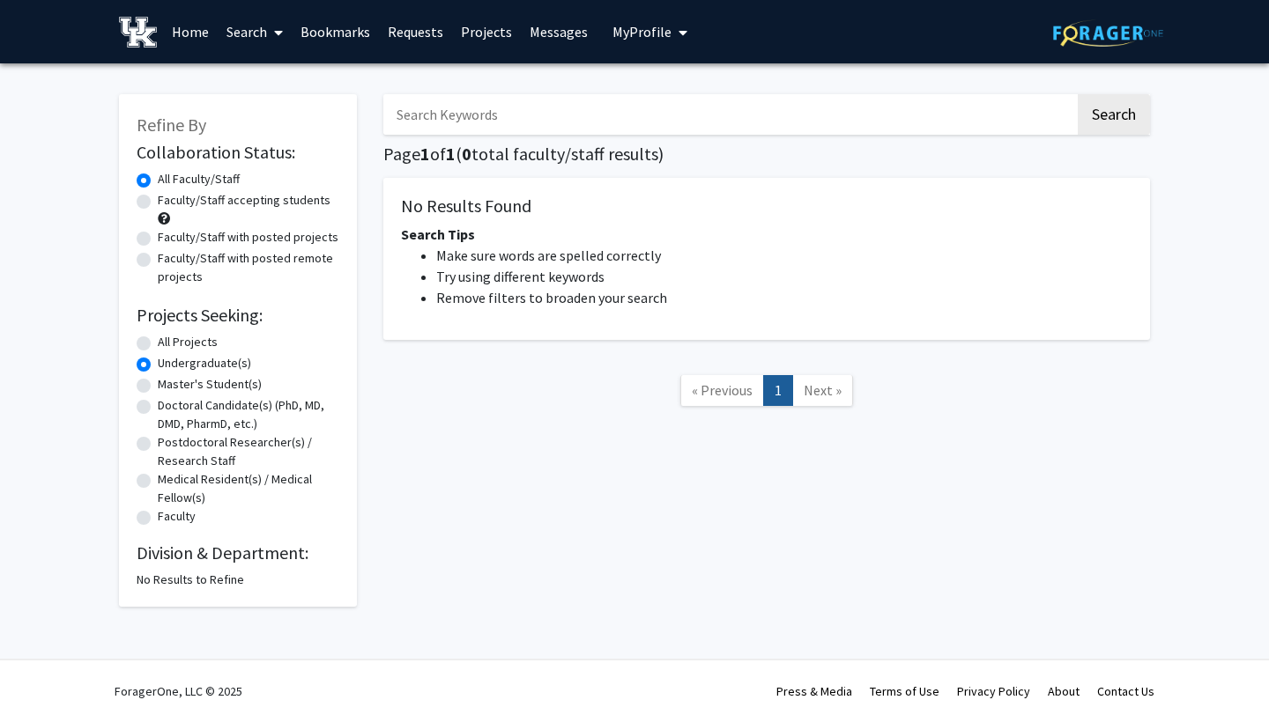
click at [158, 342] on label "All Projects" at bounding box center [188, 342] width 60 height 18
click at [158, 342] on input "All Projects" at bounding box center [163, 338] width 11 height 11
radio input "true"
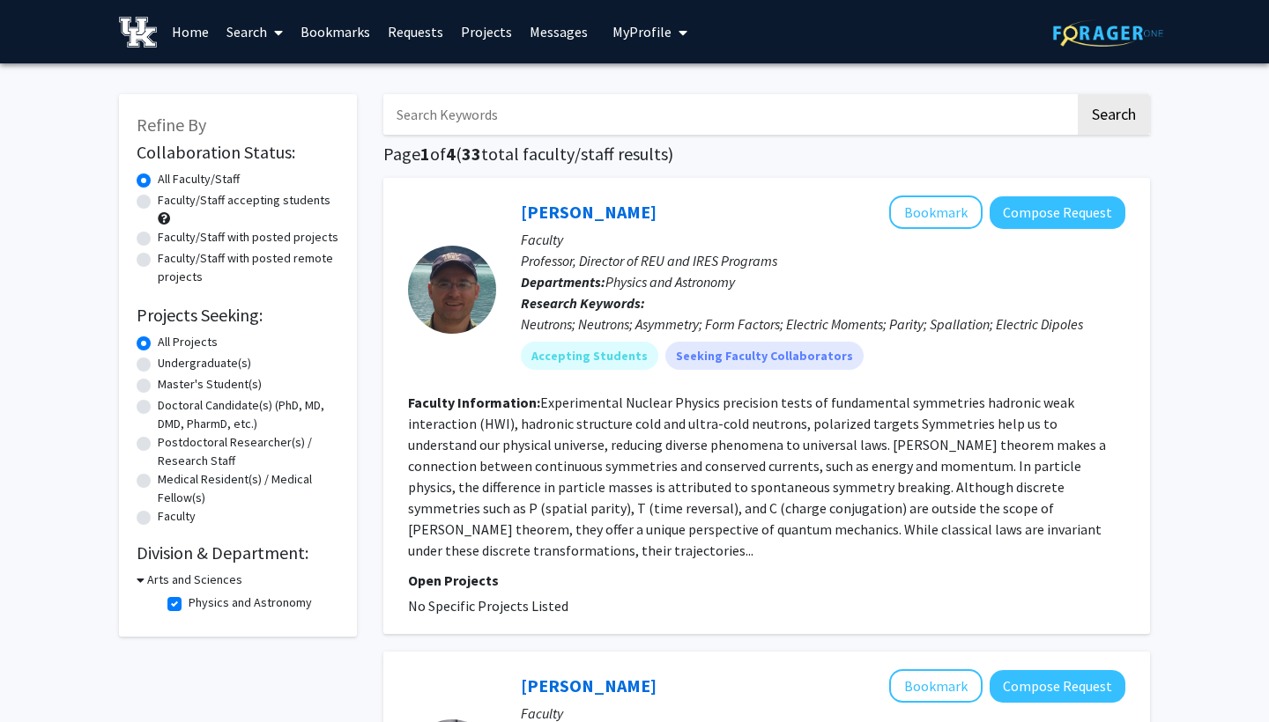
click at [158, 202] on label "Faculty/Staff accepting students" at bounding box center [244, 200] width 173 height 18
click at [158, 202] on input "Faculty/Staff accepting students" at bounding box center [163, 196] width 11 height 11
radio input "true"
click at [158, 181] on label "All Faculty/Staff" at bounding box center [199, 179] width 82 height 18
click at [158, 181] on input "All Faculty/Staff" at bounding box center [163, 175] width 11 height 11
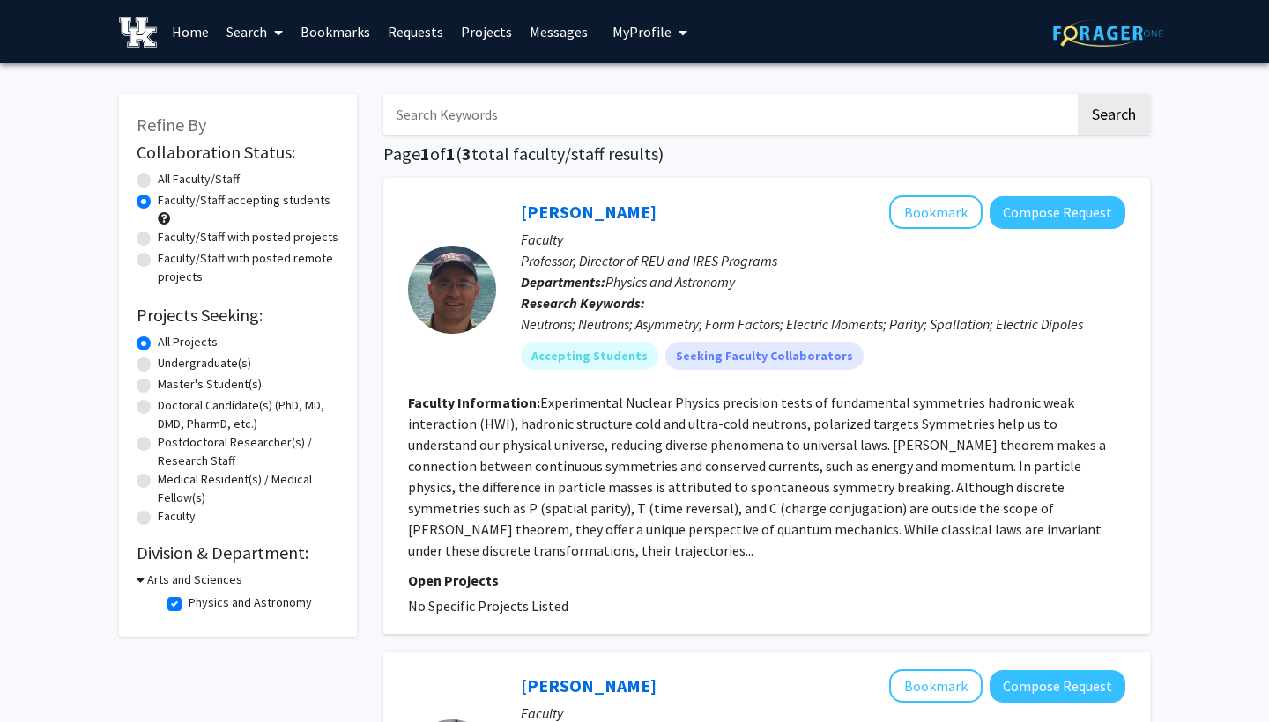
radio input "true"
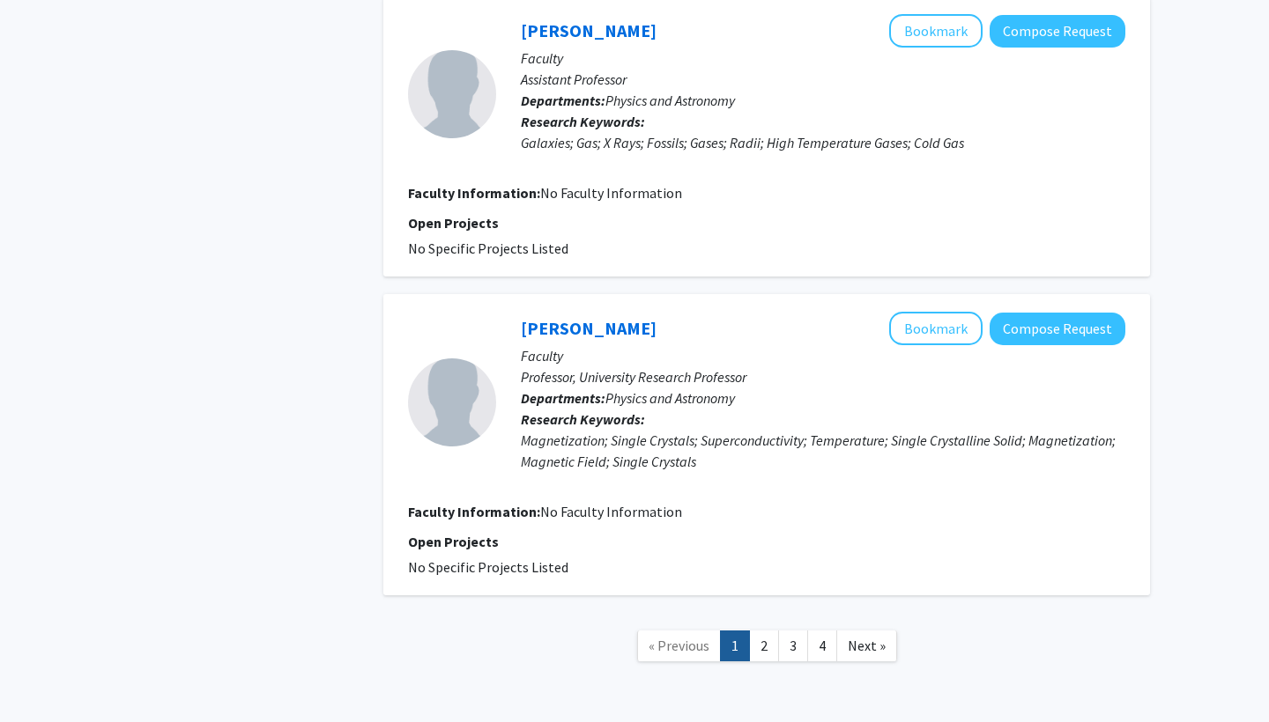
scroll to position [2967, 0]
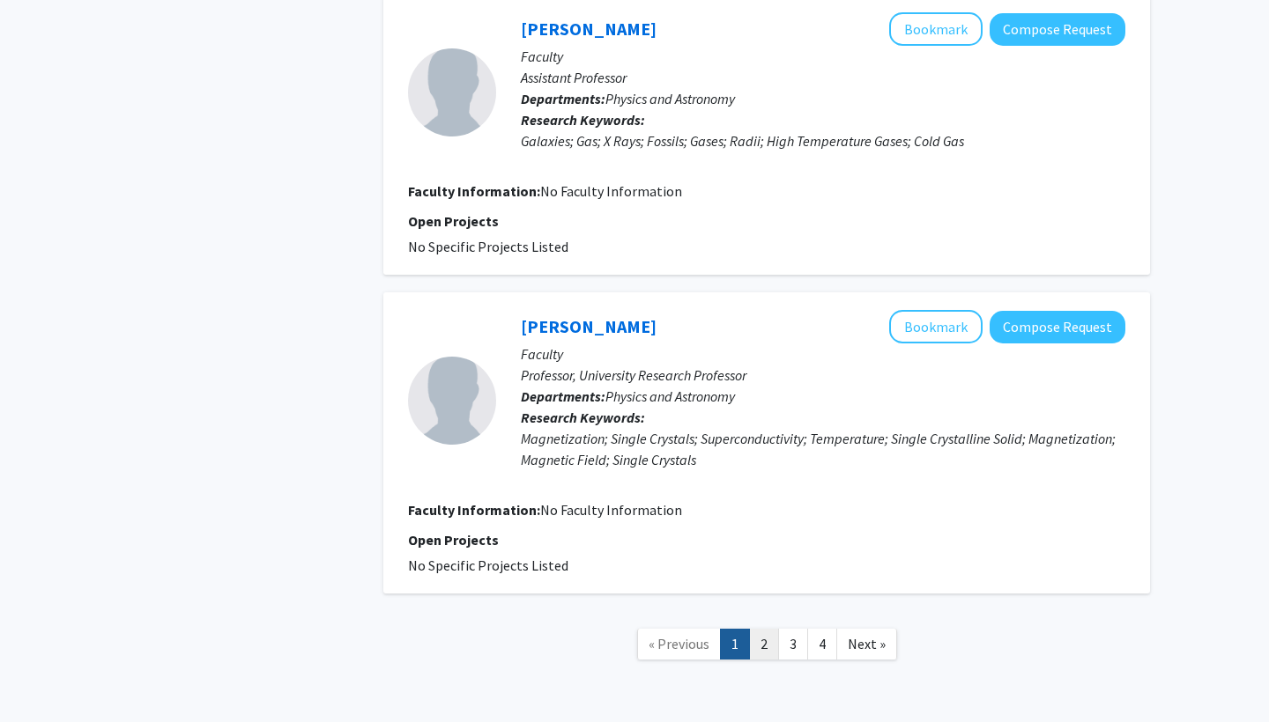
click at [762, 629] on link "2" at bounding box center [764, 644] width 30 height 31
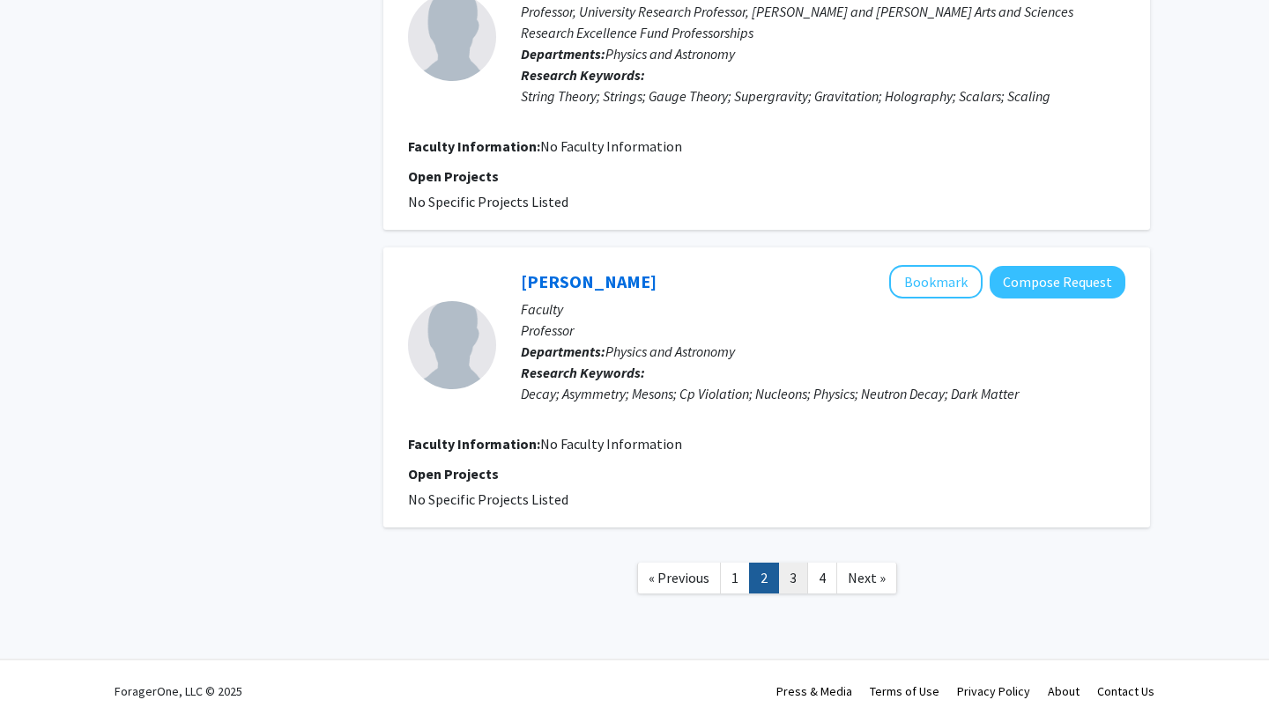
click at [791, 582] on link "3" at bounding box center [793, 578] width 30 height 31
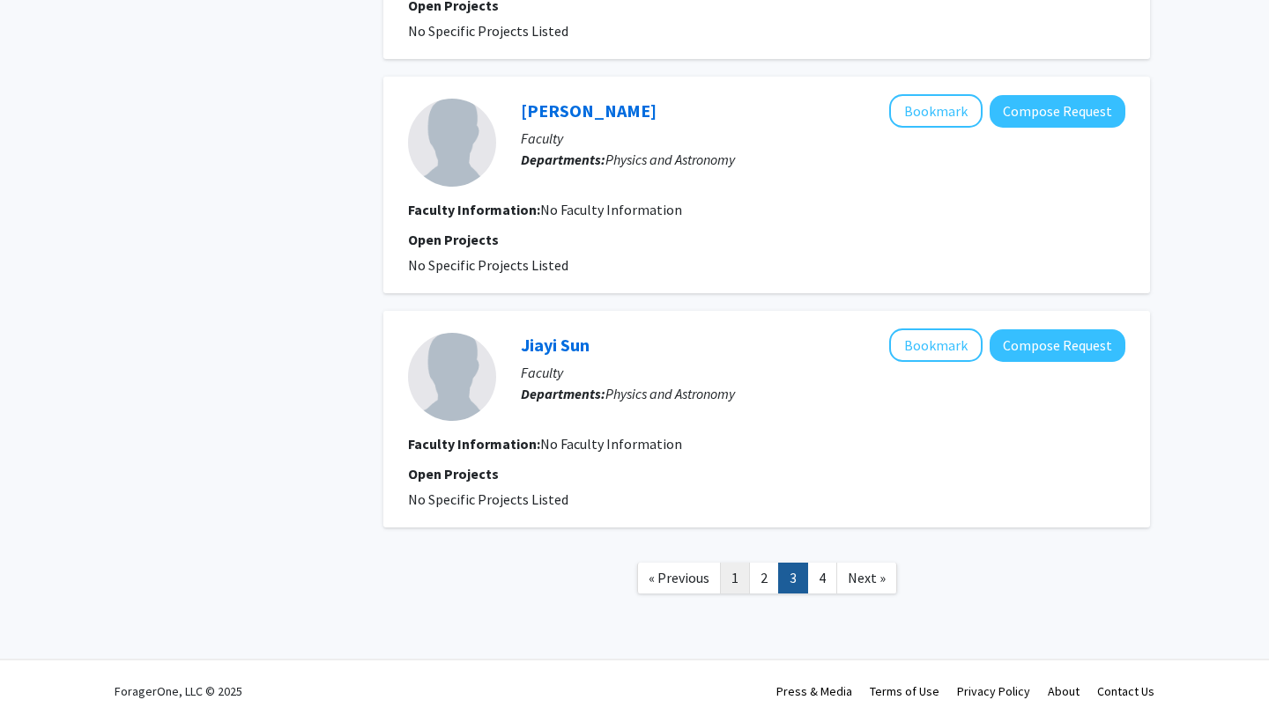
click at [742, 577] on link "1" at bounding box center [735, 578] width 30 height 31
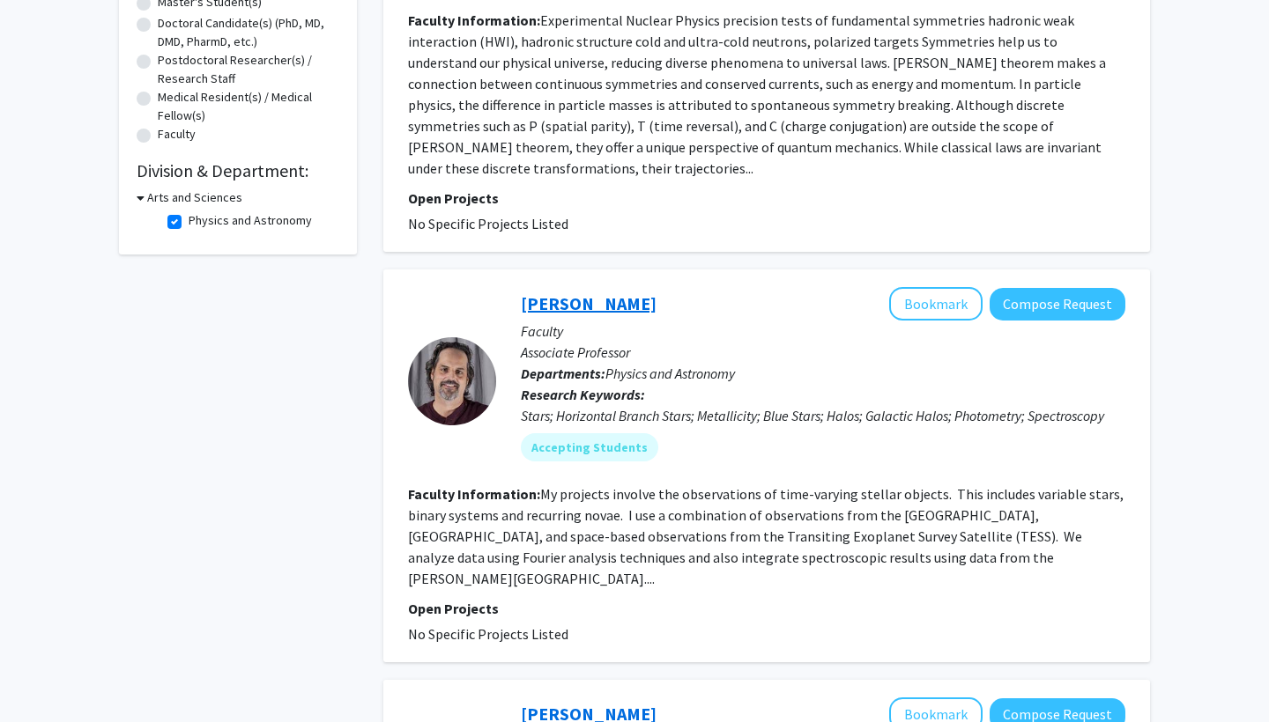
click at [593, 292] on link "[PERSON_NAME]" at bounding box center [589, 303] width 136 height 22
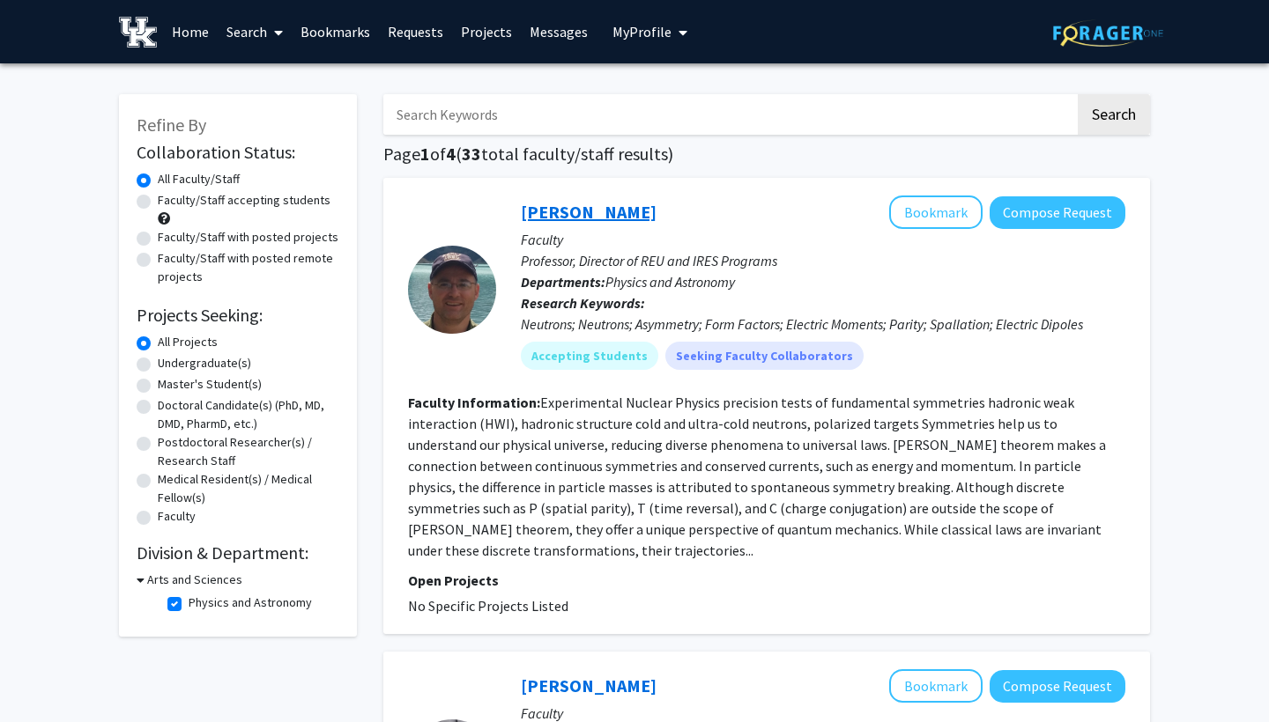
click at [564, 220] on link "[PERSON_NAME]" at bounding box center [589, 212] width 136 height 22
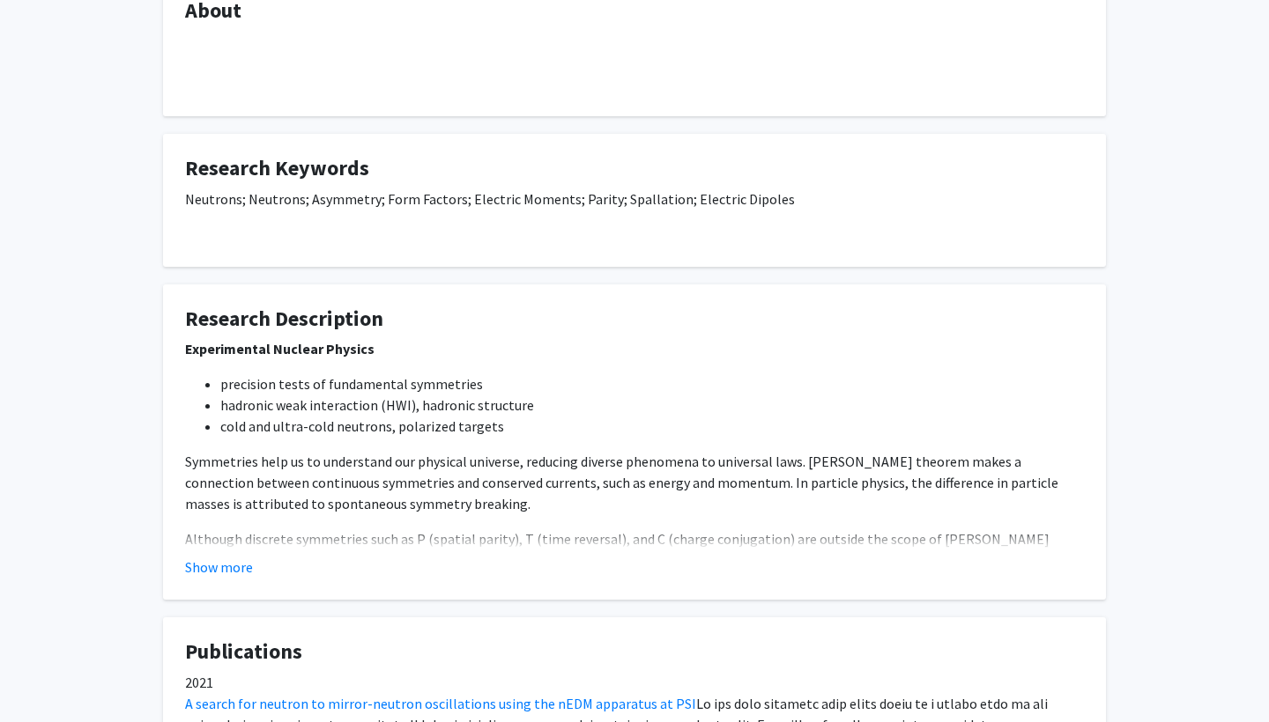
scroll to position [478, 0]
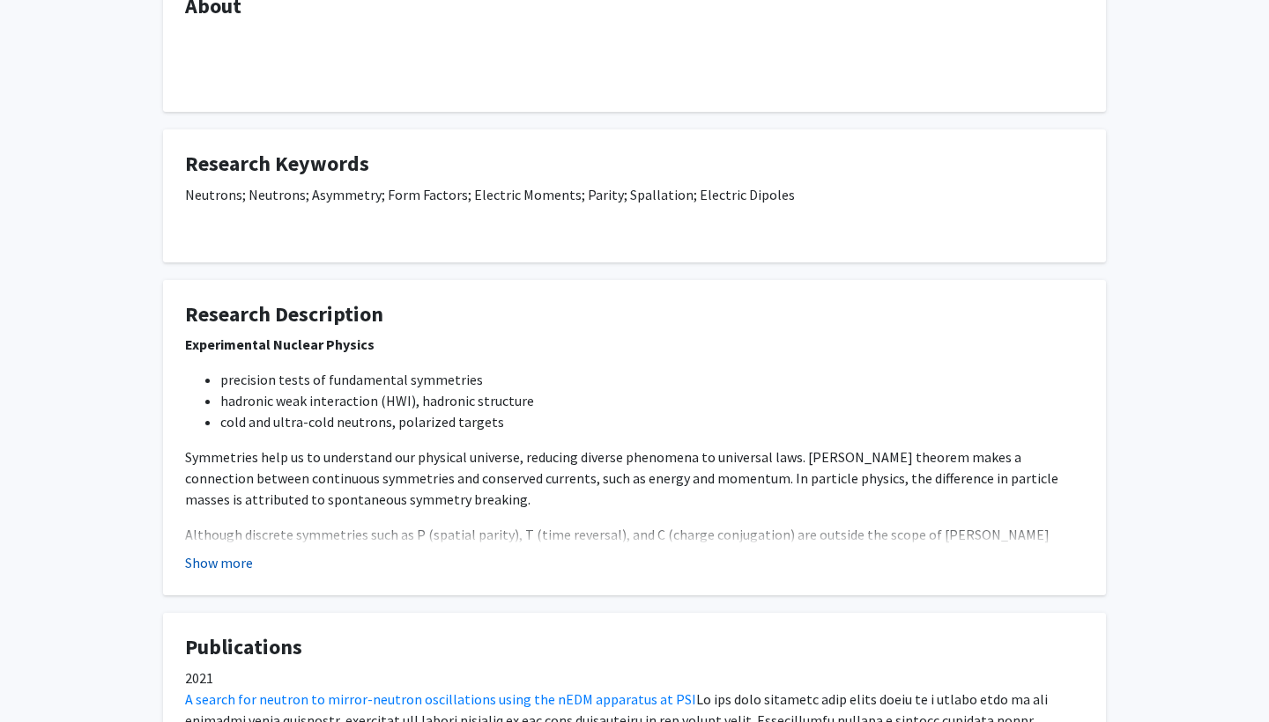
click at [239, 565] on button "Show more" at bounding box center [219, 562] width 68 height 21
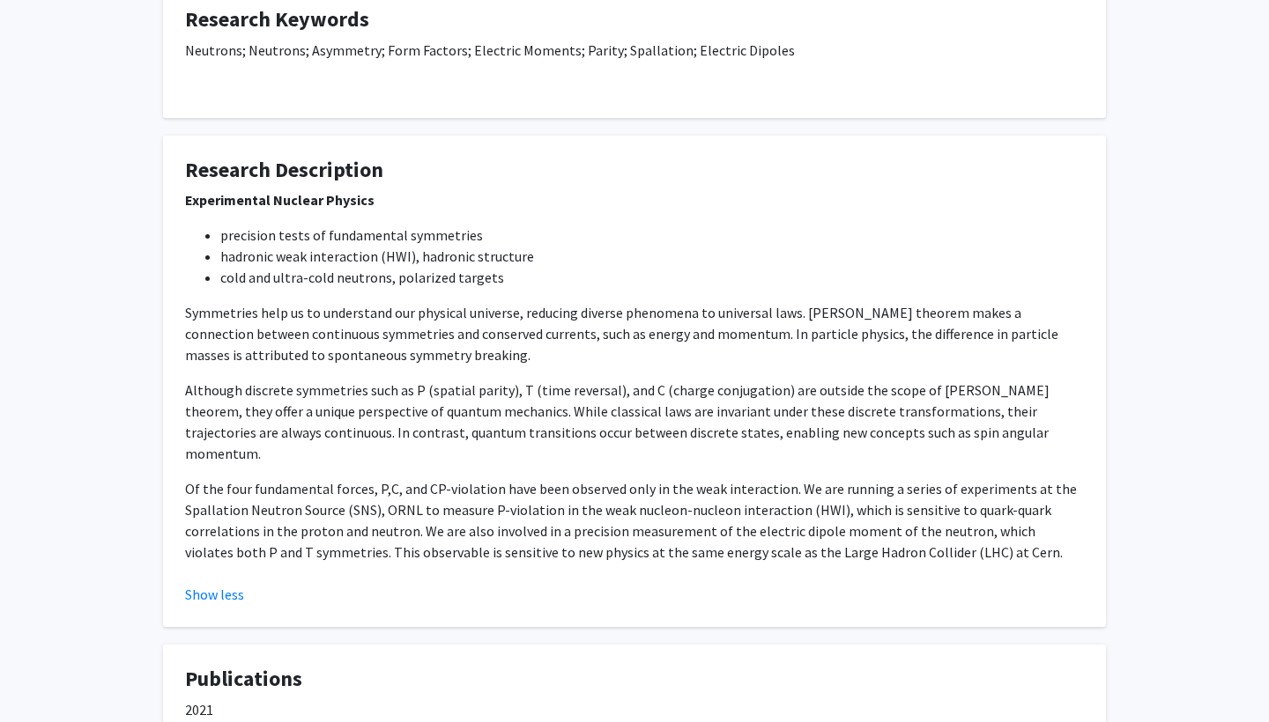
scroll to position [621, 0]
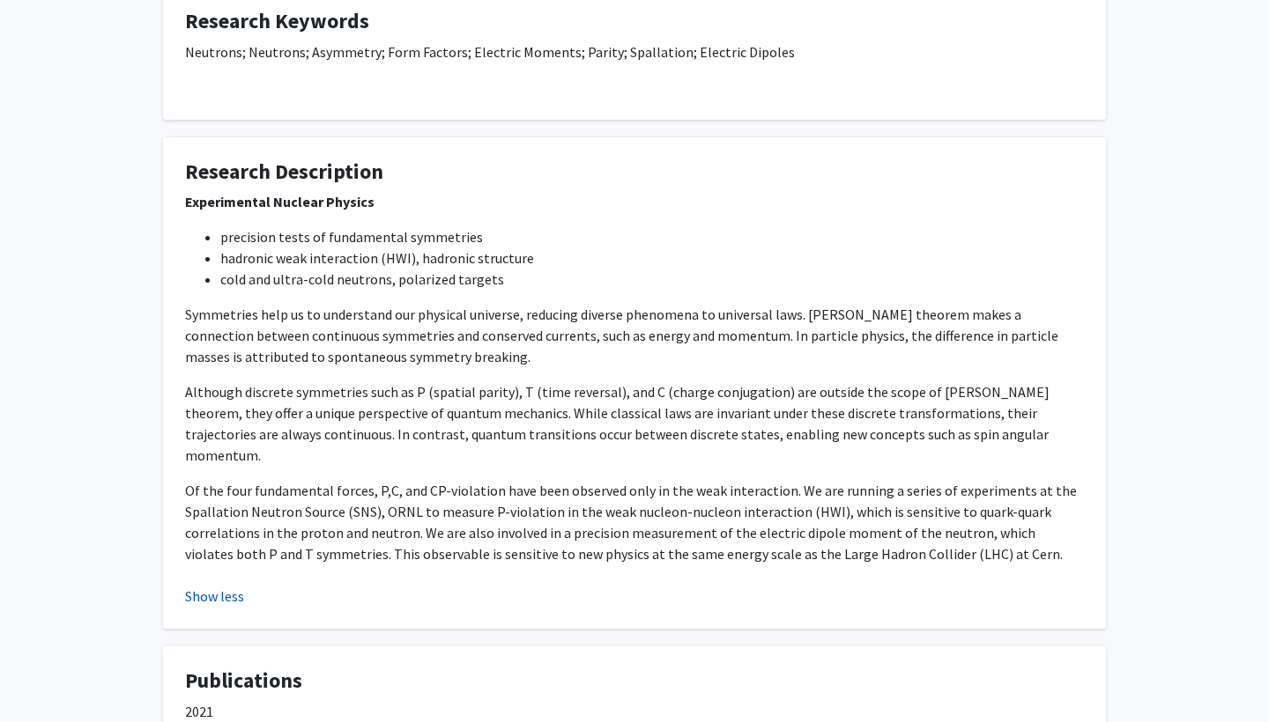
click at [226, 586] on button "Show less" at bounding box center [214, 596] width 59 height 21
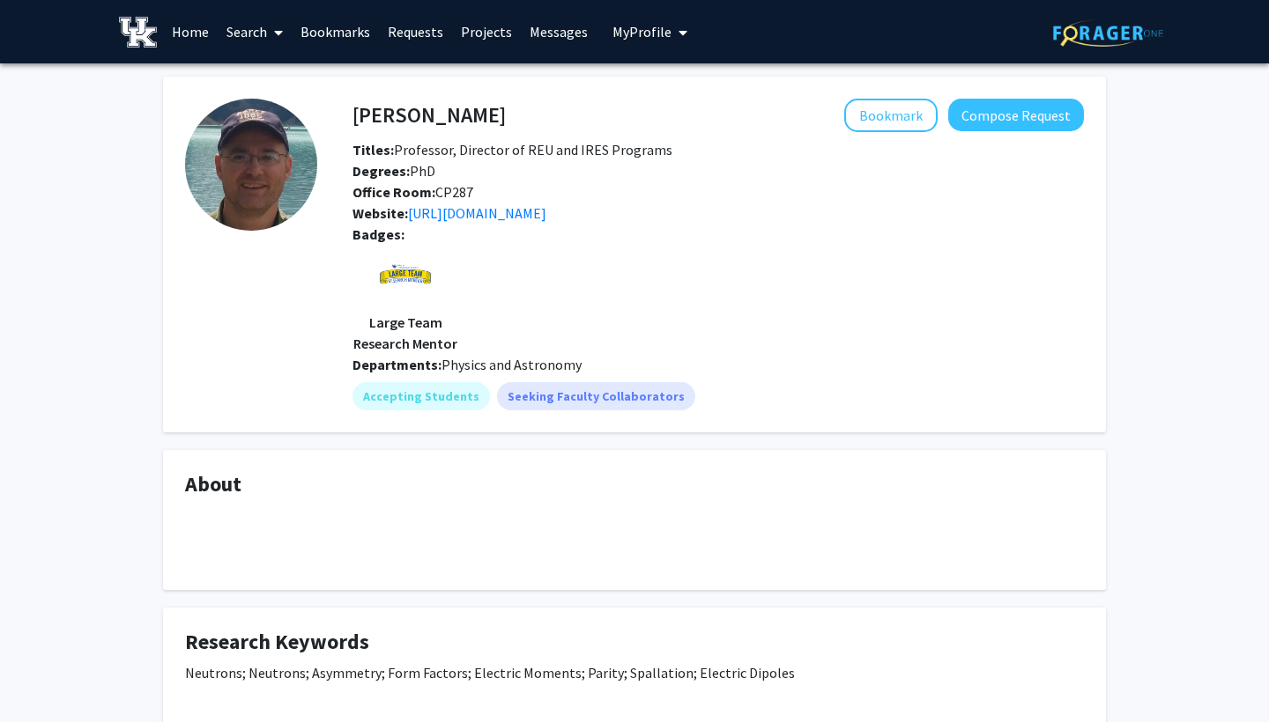
scroll to position [0, 0]
click at [642, 39] on span "My Profile" at bounding box center [641, 32] width 59 height 18
click at [266, 30] on link "Search" at bounding box center [255, 32] width 74 height 62
click at [277, 124] on span "Students" at bounding box center [271, 116] width 107 height 35
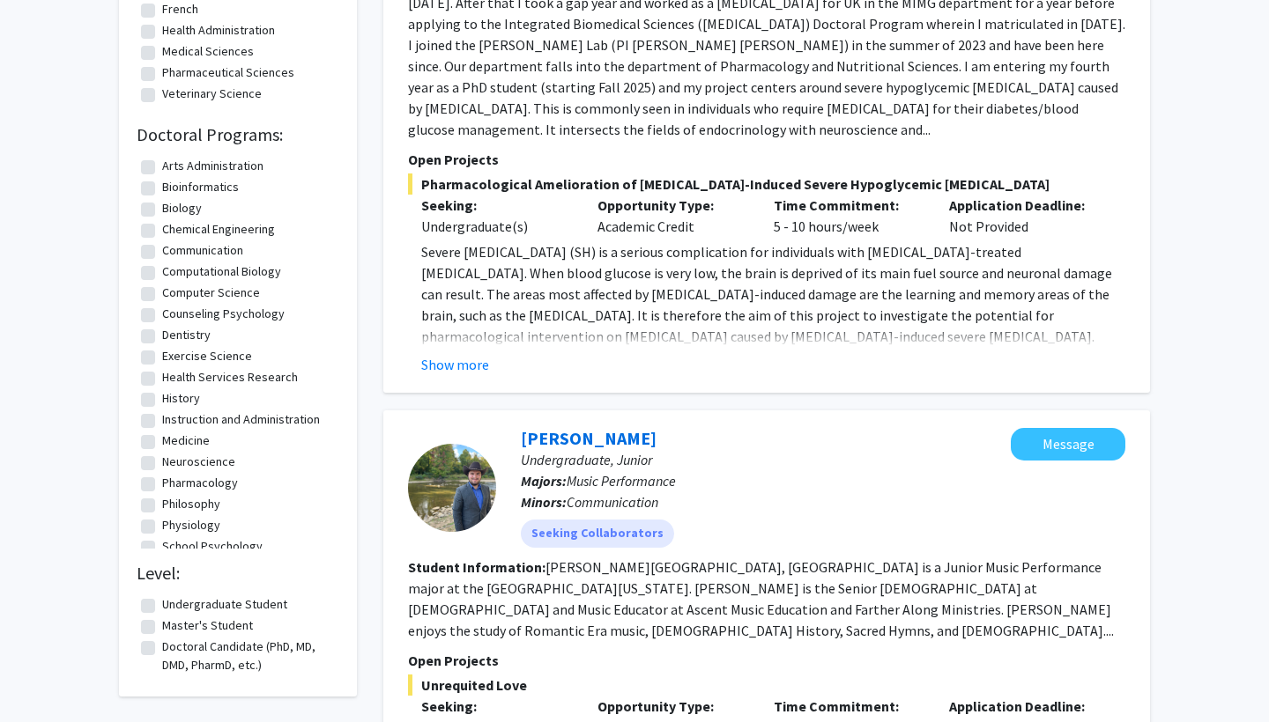
scroll to position [-1, 0]
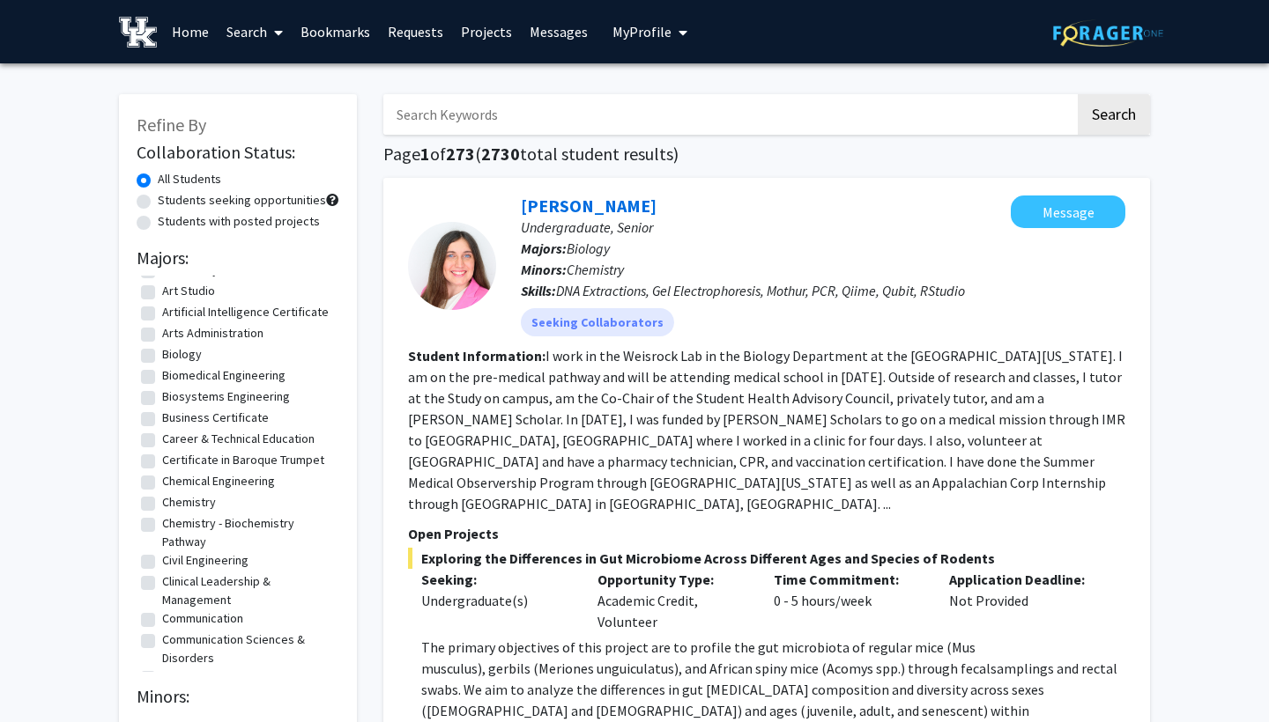
click at [661, 21] on button "My Profile" at bounding box center [649, 31] width 85 height 63
click at [674, 77] on span "[PERSON_NAME]" at bounding box center [722, 81] width 107 height 19
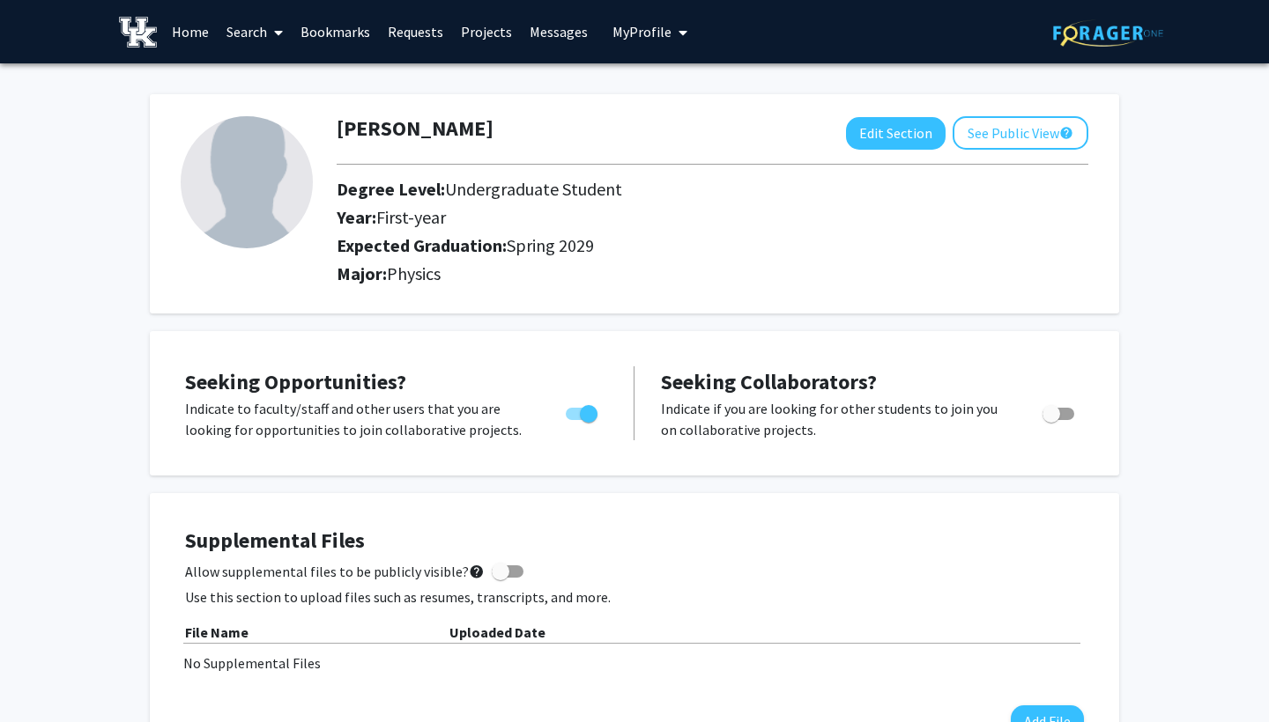
click at [203, 32] on link "Home" at bounding box center [190, 32] width 55 height 62
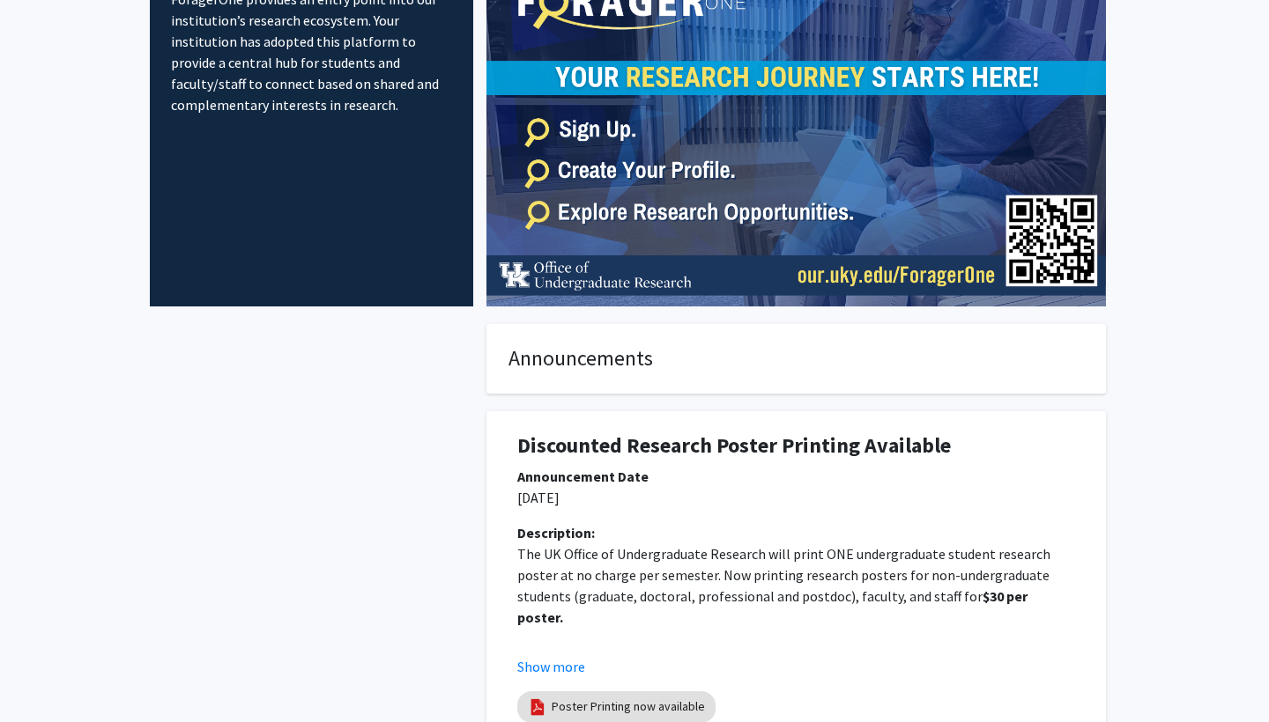
scroll to position [154, 0]
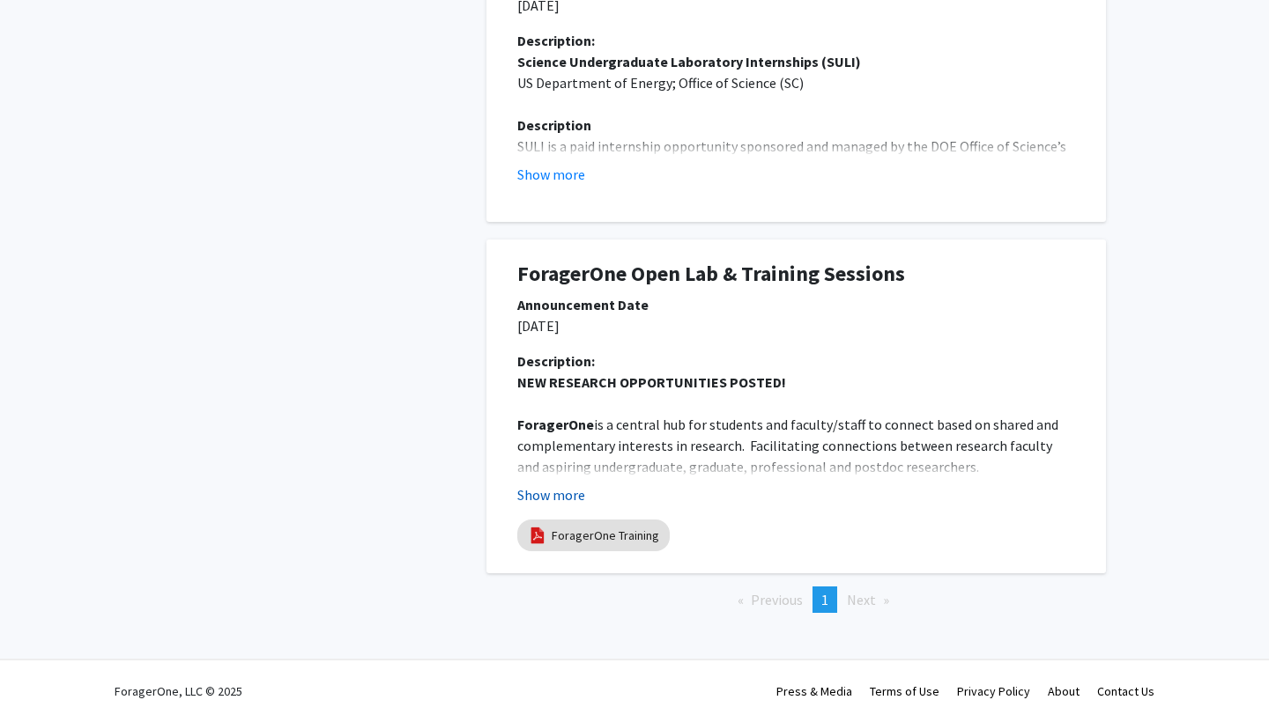
click at [573, 493] on button "Show more" at bounding box center [551, 495] width 68 height 21
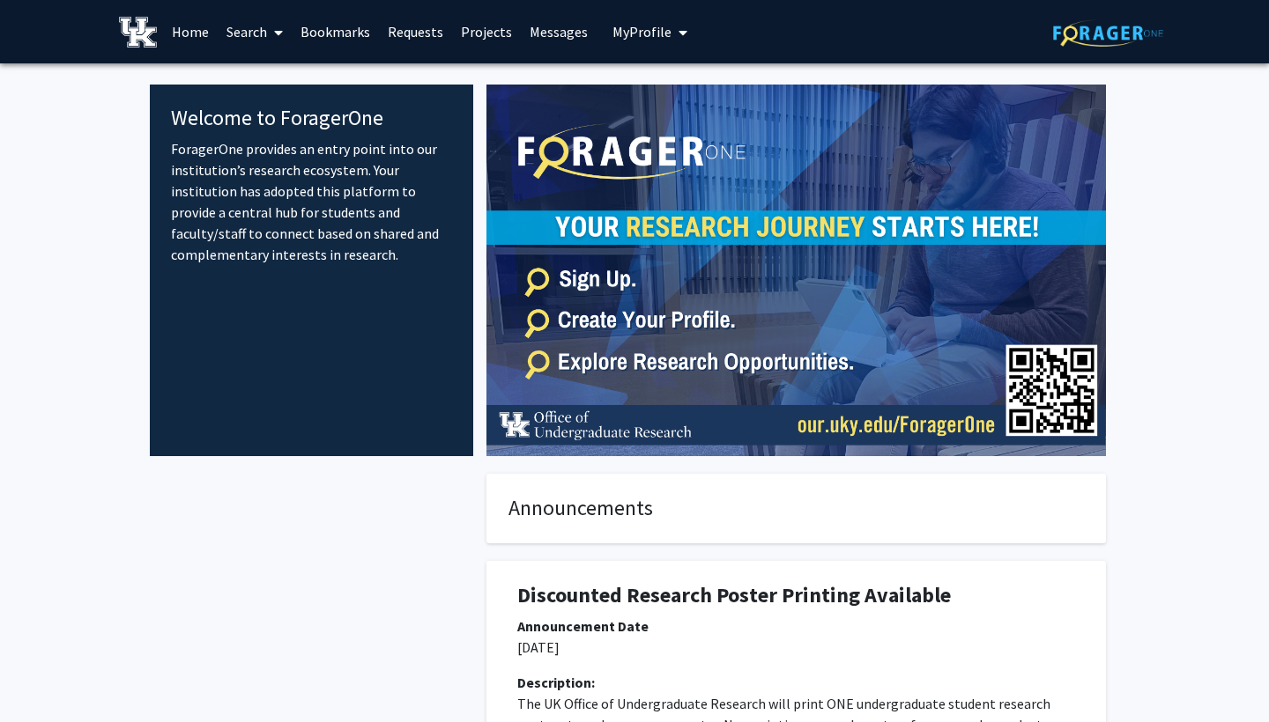
click at [468, 29] on link "Projects" at bounding box center [486, 32] width 69 height 62
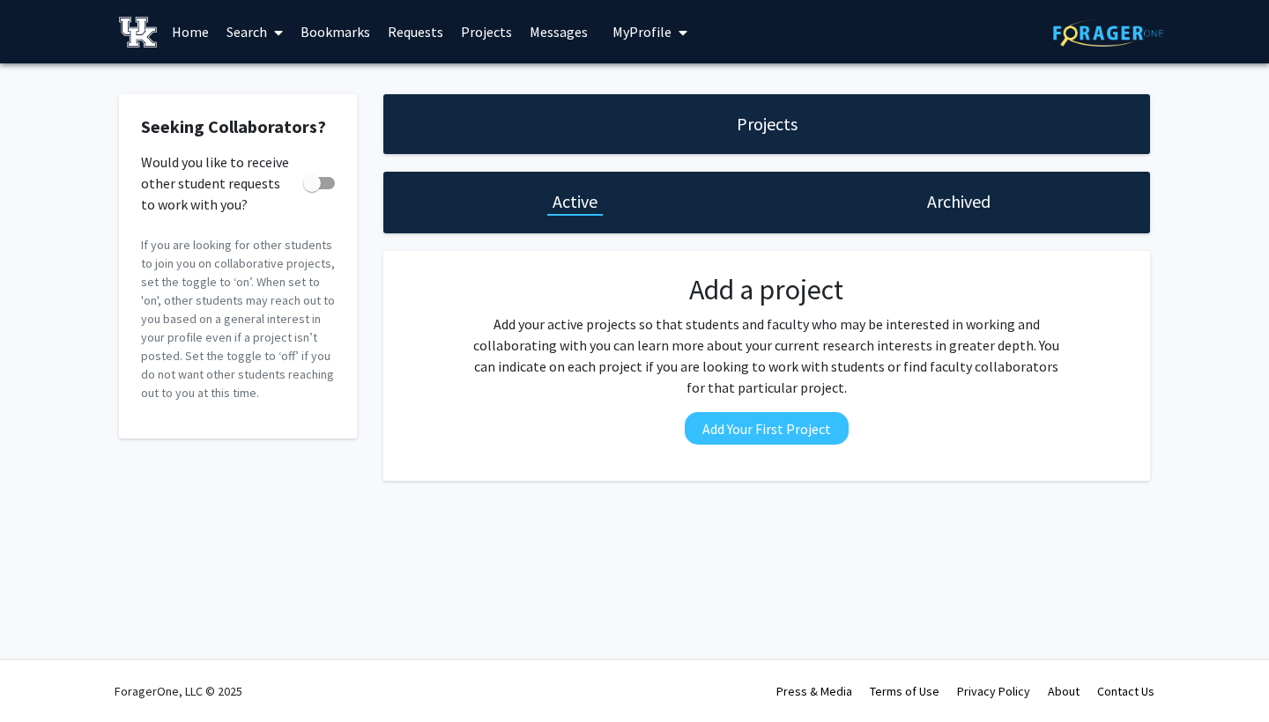
click at [248, 29] on link "Search" at bounding box center [255, 32] width 74 height 62
click at [264, 81] on span "Faculty/Staff" at bounding box center [282, 80] width 129 height 35
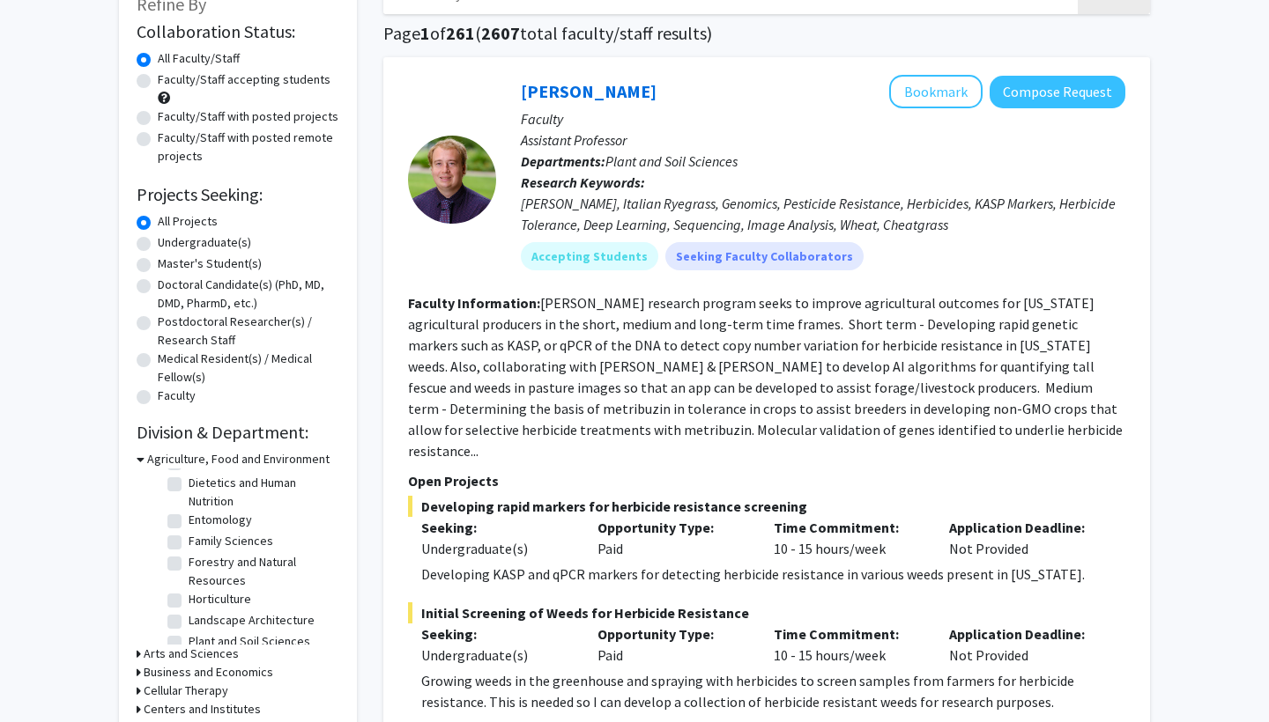
click at [174, 656] on h3 "Arts and Sciences" at bounding box center [191, 654] width 95 height 18
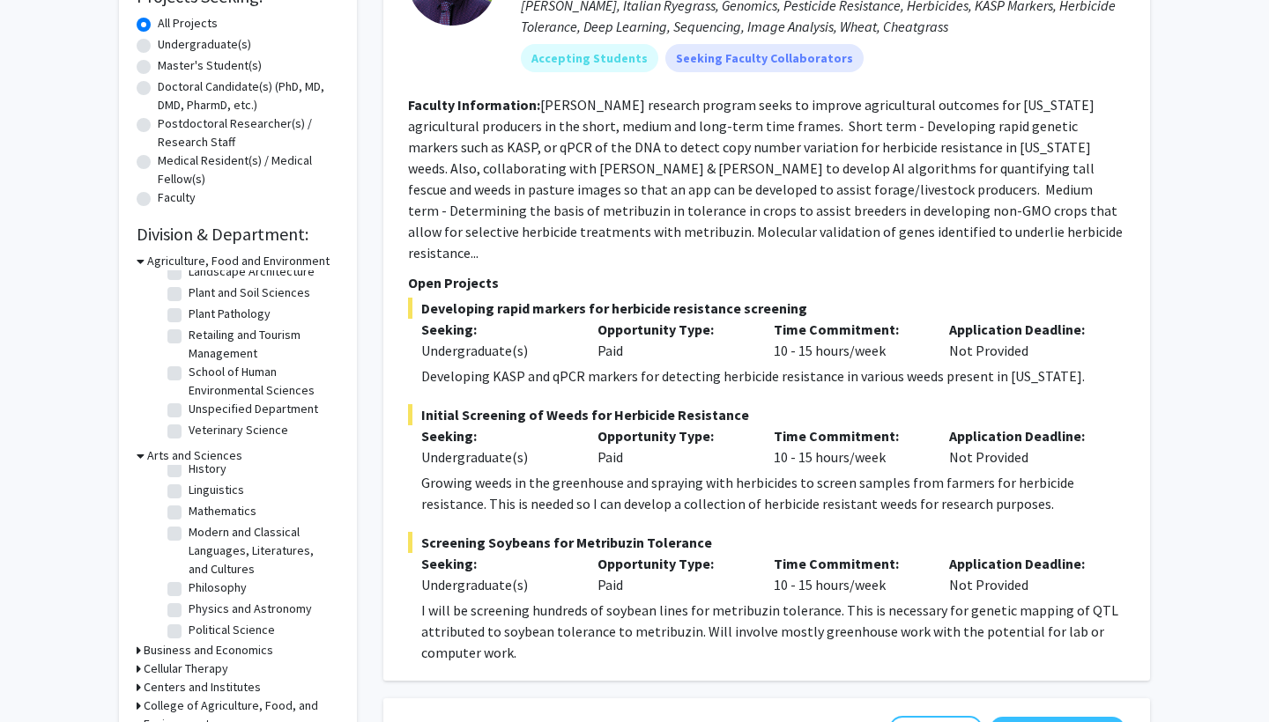
scroll to position [275, 0]
click at [189, 596] on label "Physics and Astronomy" at bounding box center [250, 605] width 123 height 18
click at [189, 596] on input "Physics and Astronomy" at bounding box center [194, 601] width 11 height 11
checkbox input "true"
